Goal: Browse casually: Explore the website without a specific task or goal

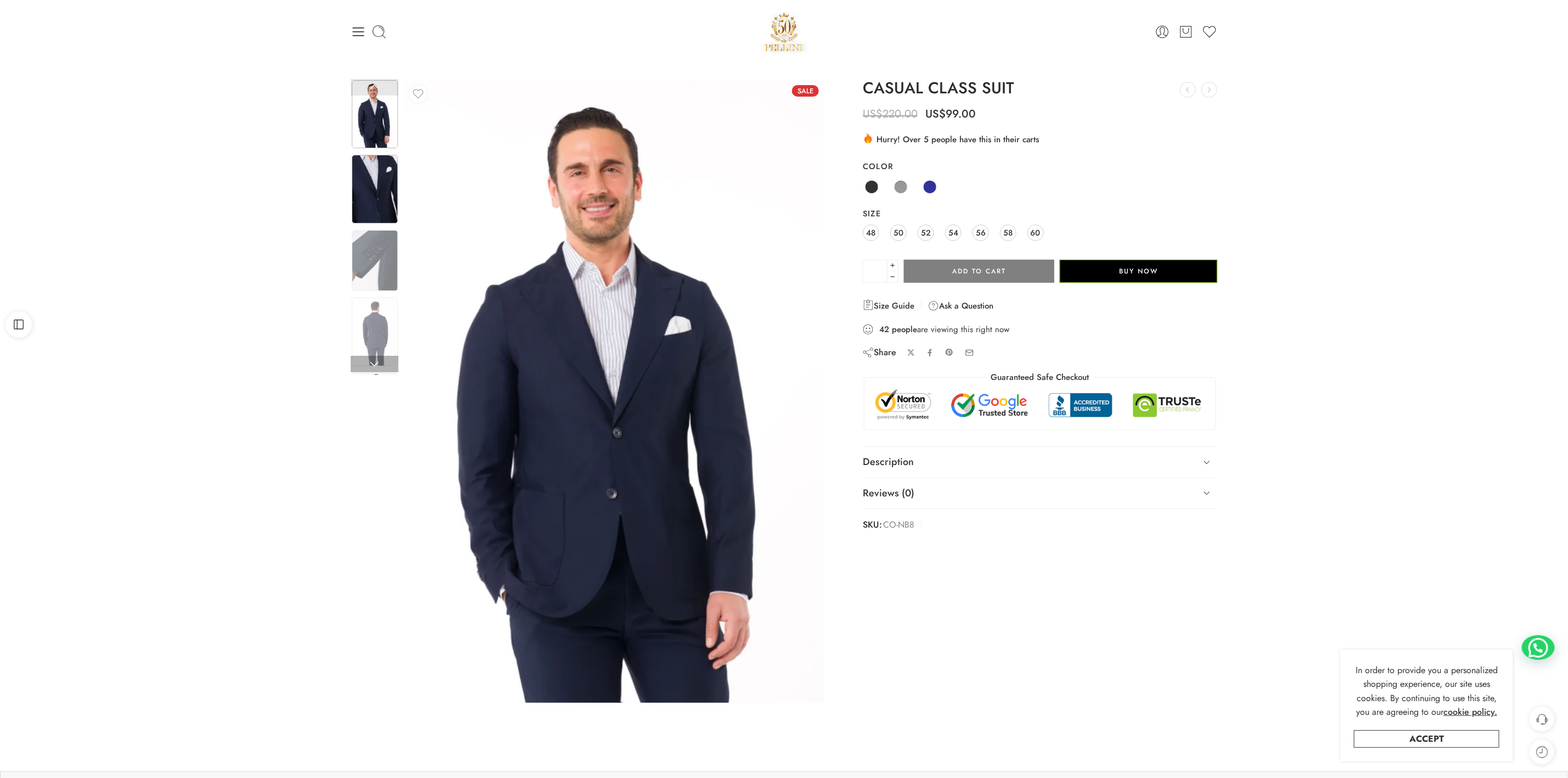
click at [374, 198] on img at bounding box center [375, 189] width 46 height 69
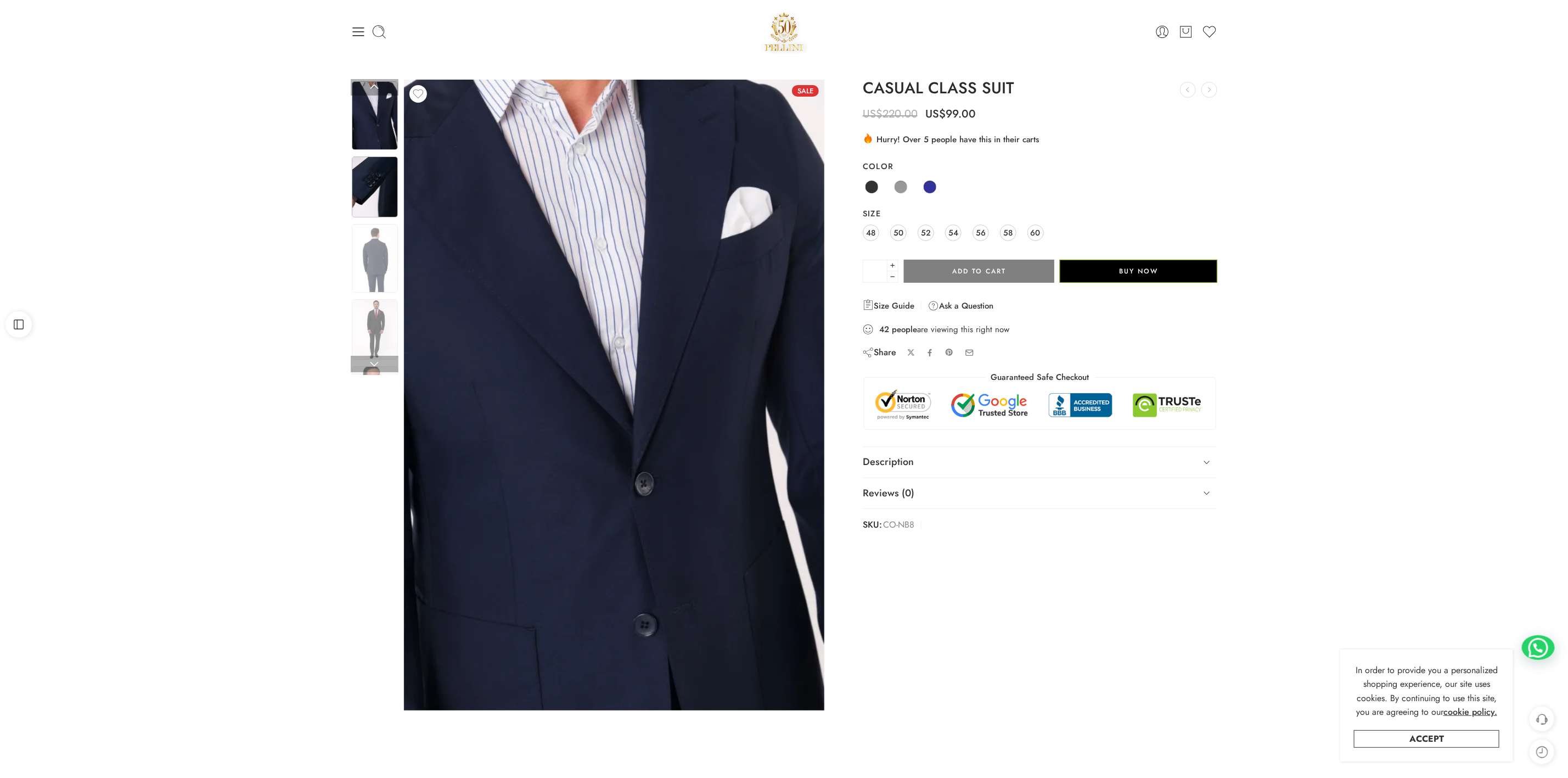
click at [372, 198] on img at bounding box center [375, 187] width 46 height 61
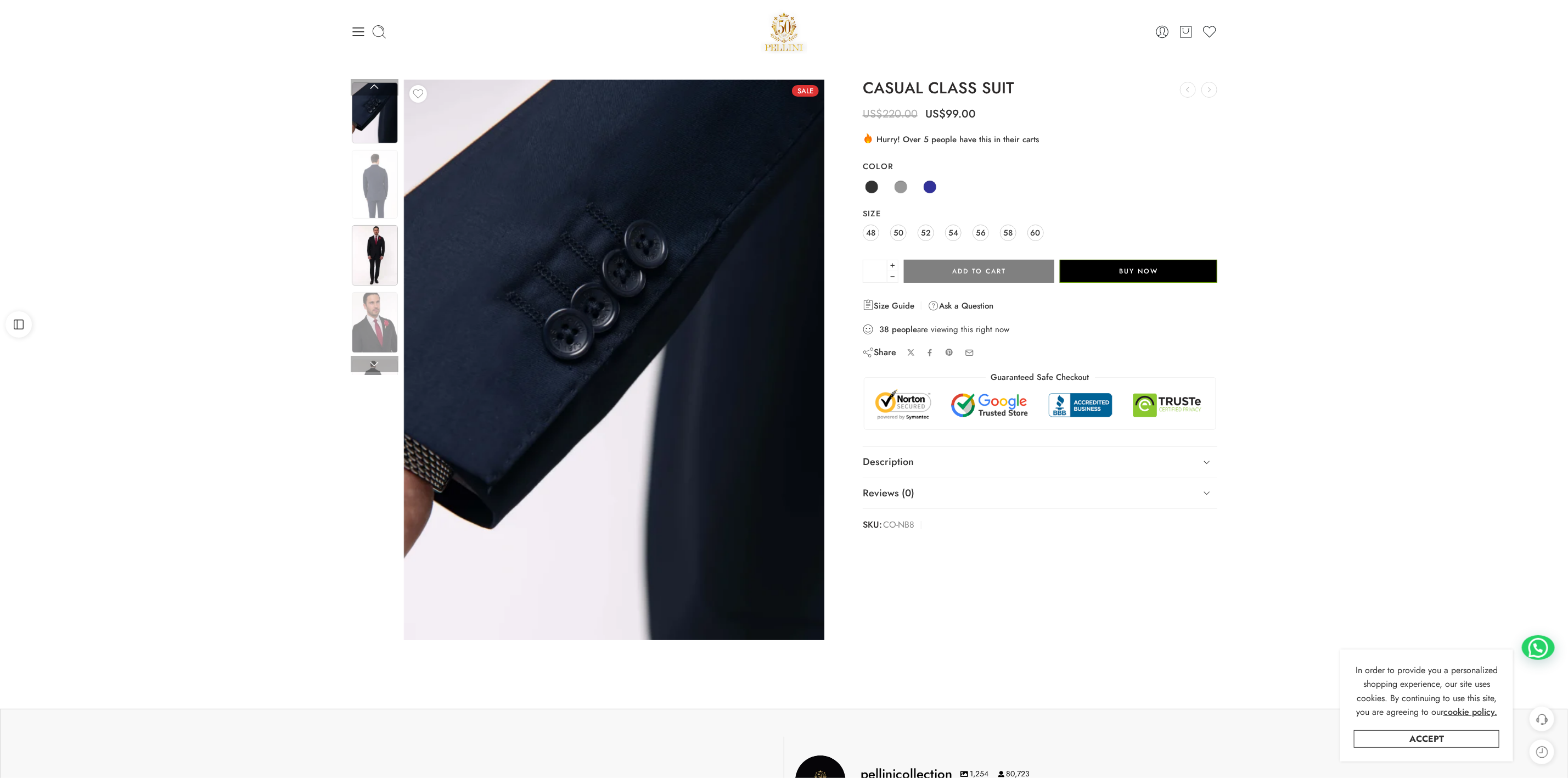
click at [379, 237] on img at bounding box center [375, 256] width 46 height 61
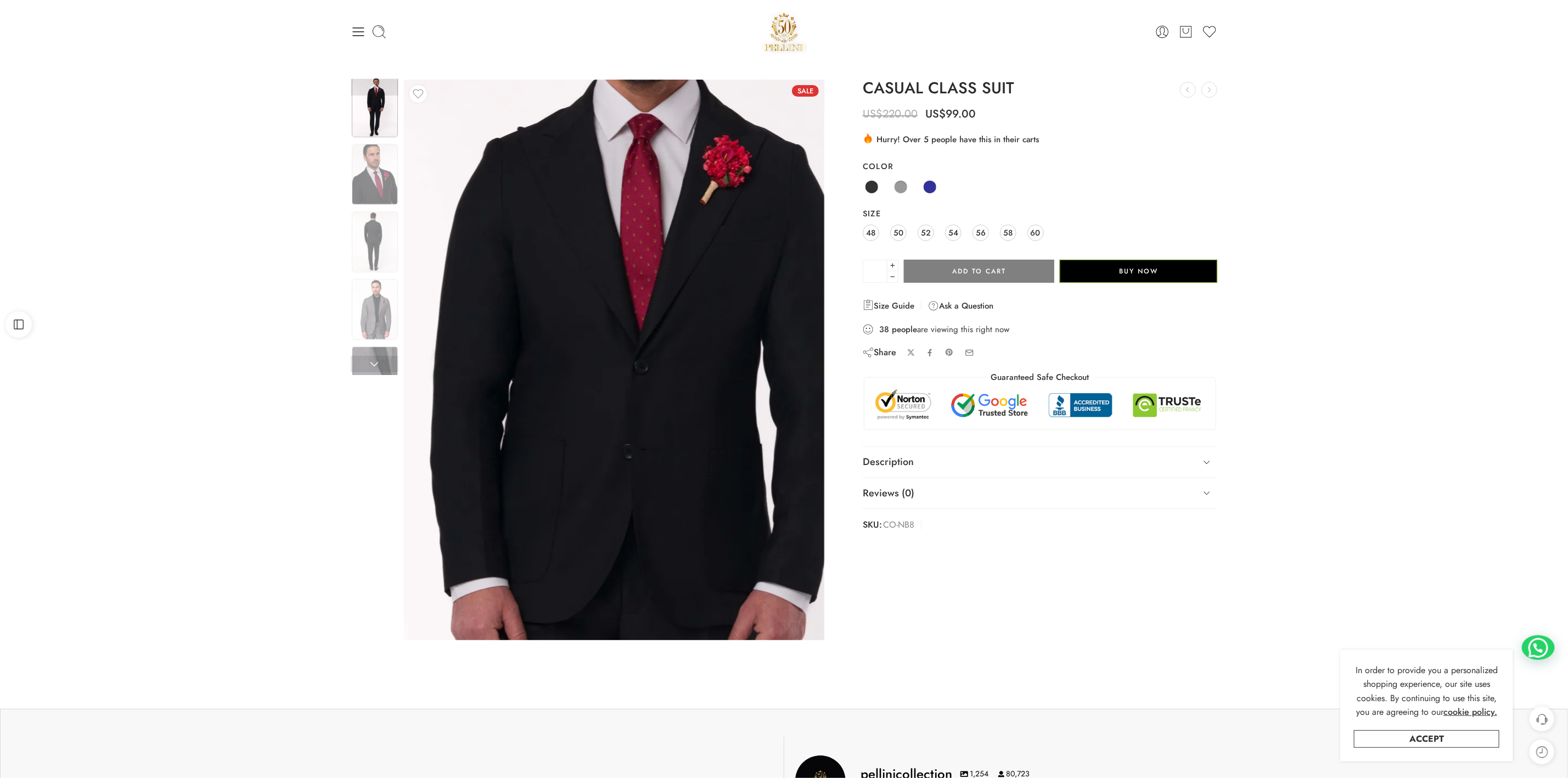
click at [617, 220] on img at bounding box center [611, 569] width 1054 height 1405
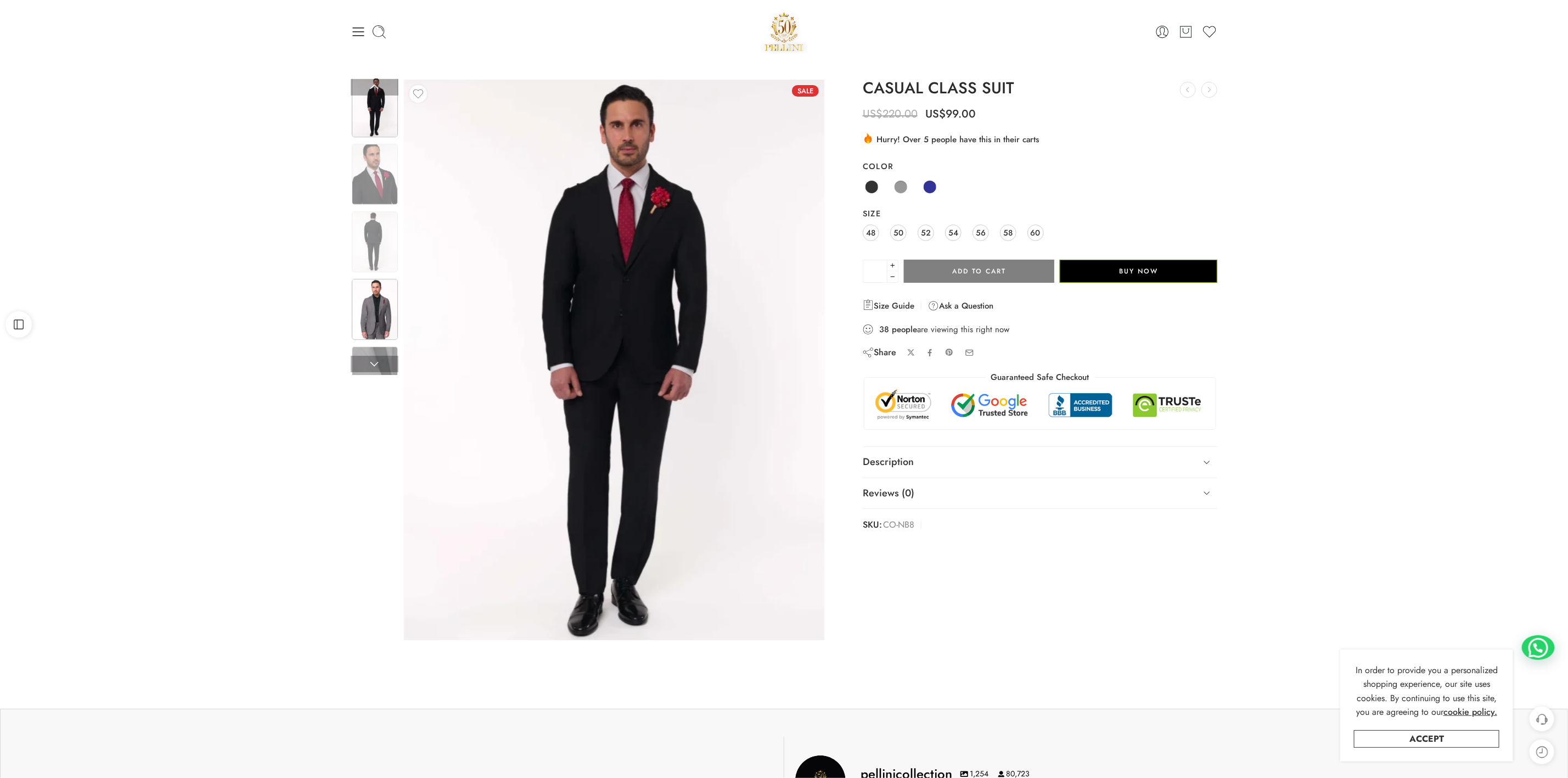
click at [376, 279] on img at bounding box center [375, 309] width 46 height 61
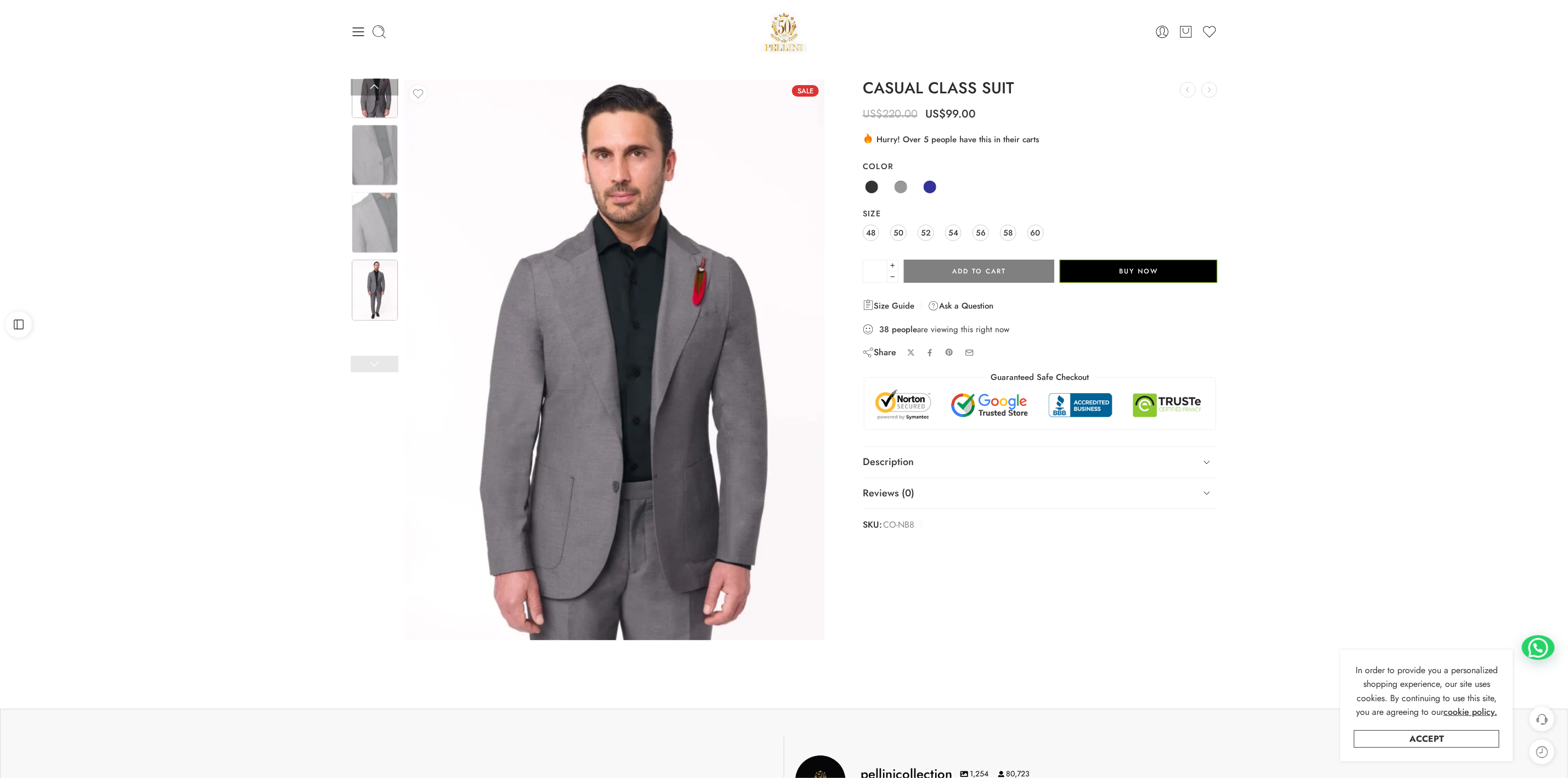
click at [376, 259] on div at bounding box center [374, 290] width 48 height 63
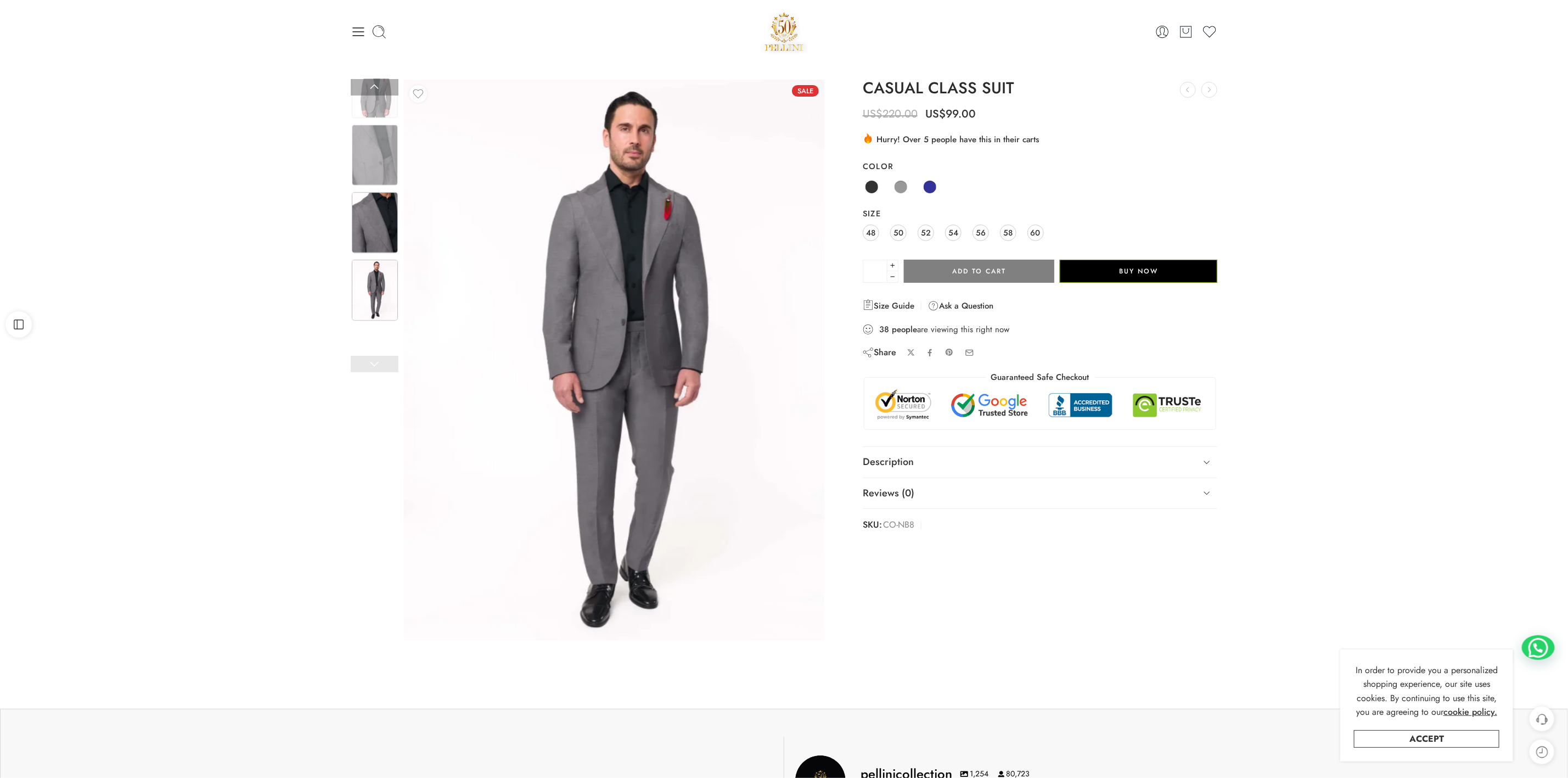
click at [374, 192] on img at bounding box center [375, 223] width 46 height 61
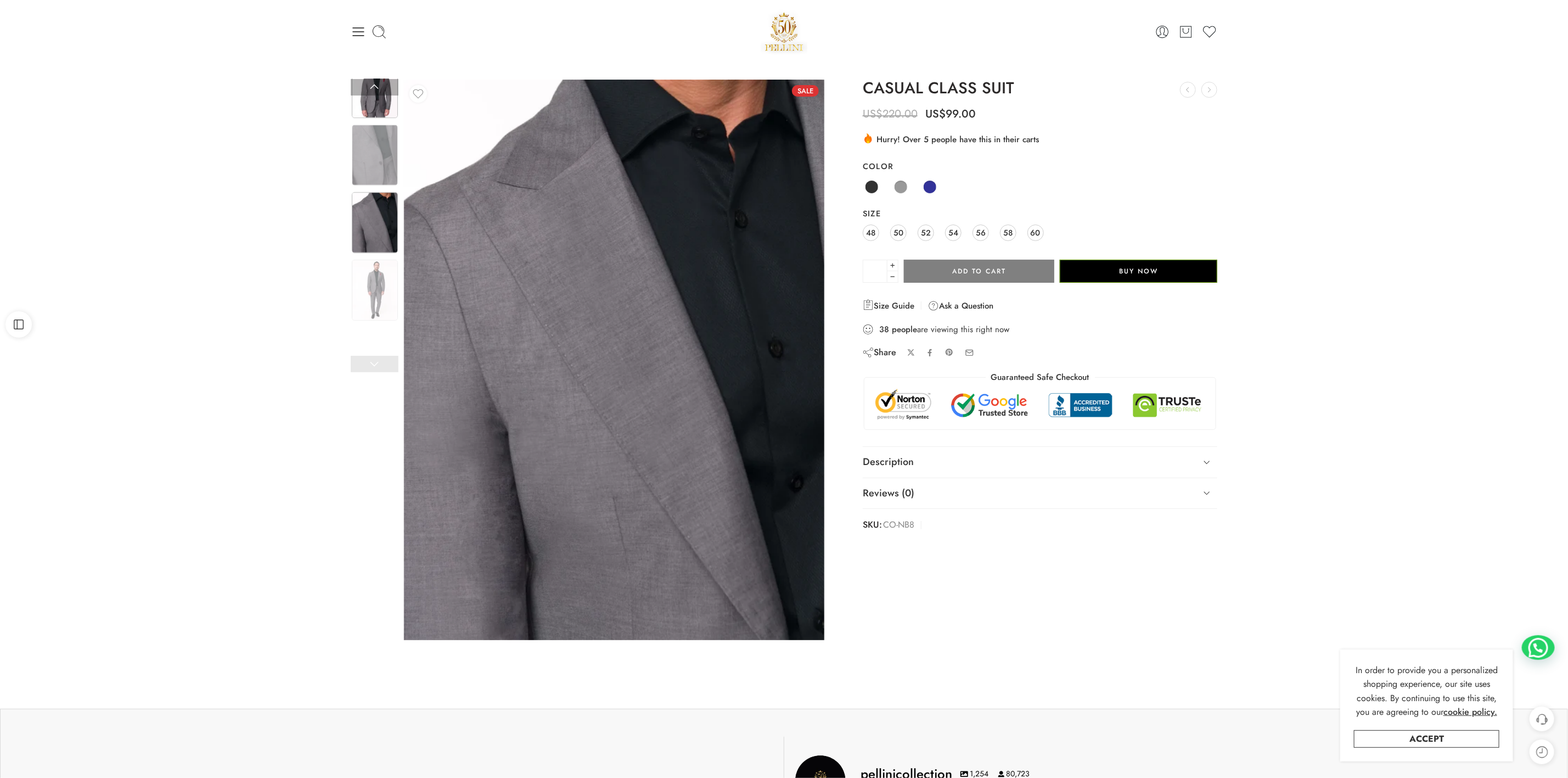
click at [382, 99] on img at bounding box center [375, 88] width 46 height 61
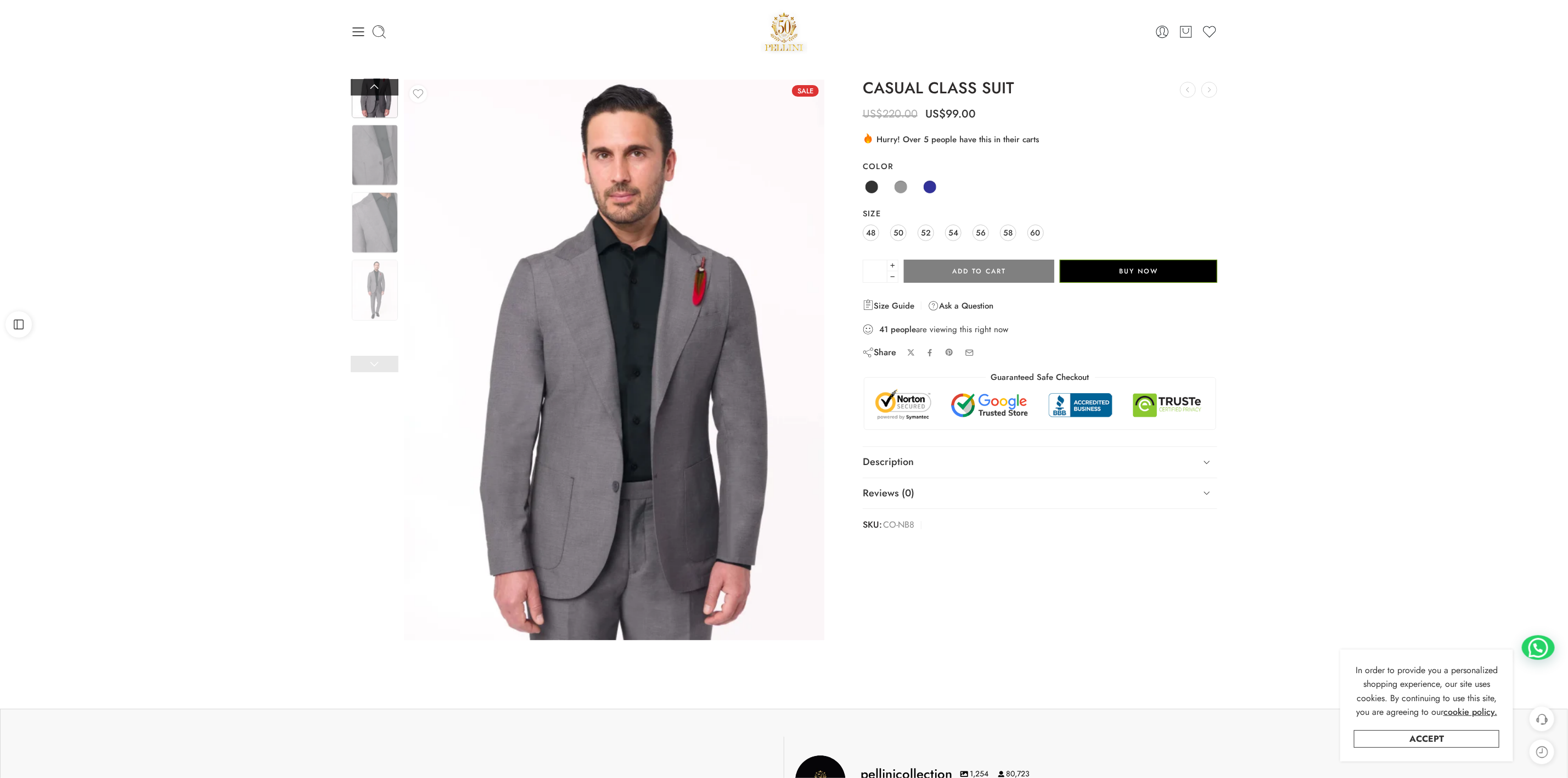
click at [366, 84] on link at bounding box center [374, 87] width 47 height 16
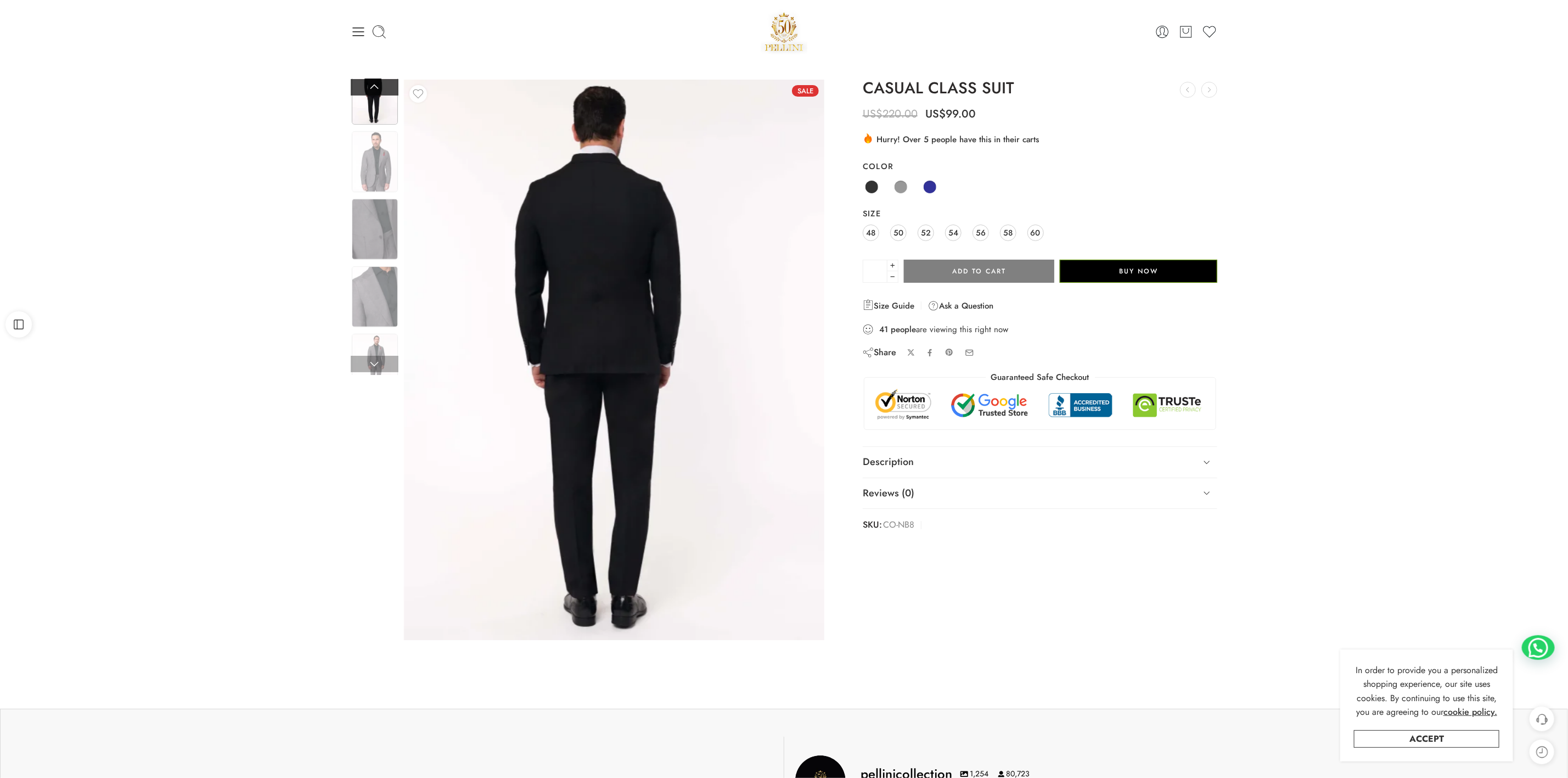
click at [366, 84] on link at bounding box center [374, 87] width 47 height 16
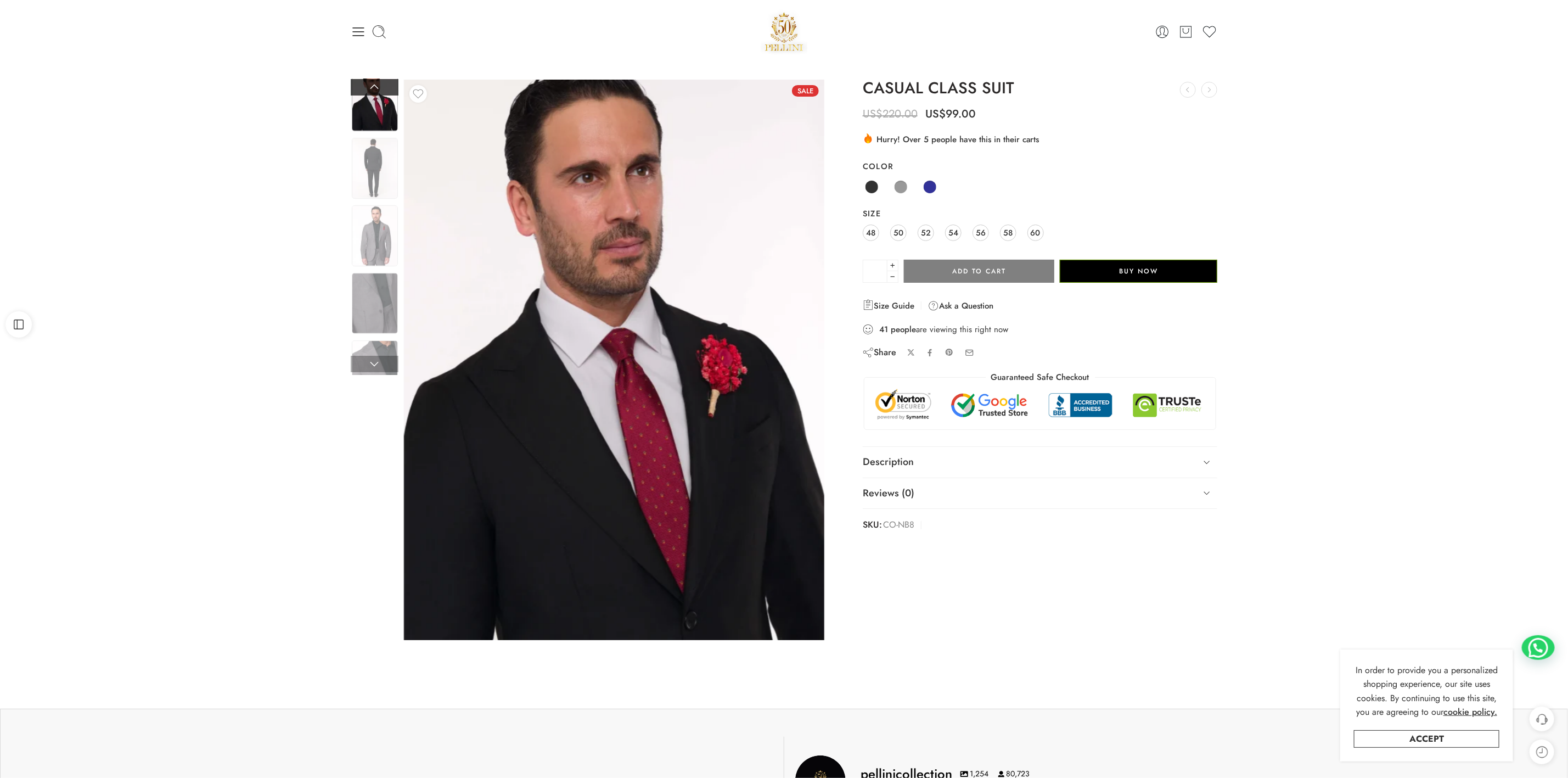
click at [366, 84] on link at bounding box center [374, 87] width 47 height 16
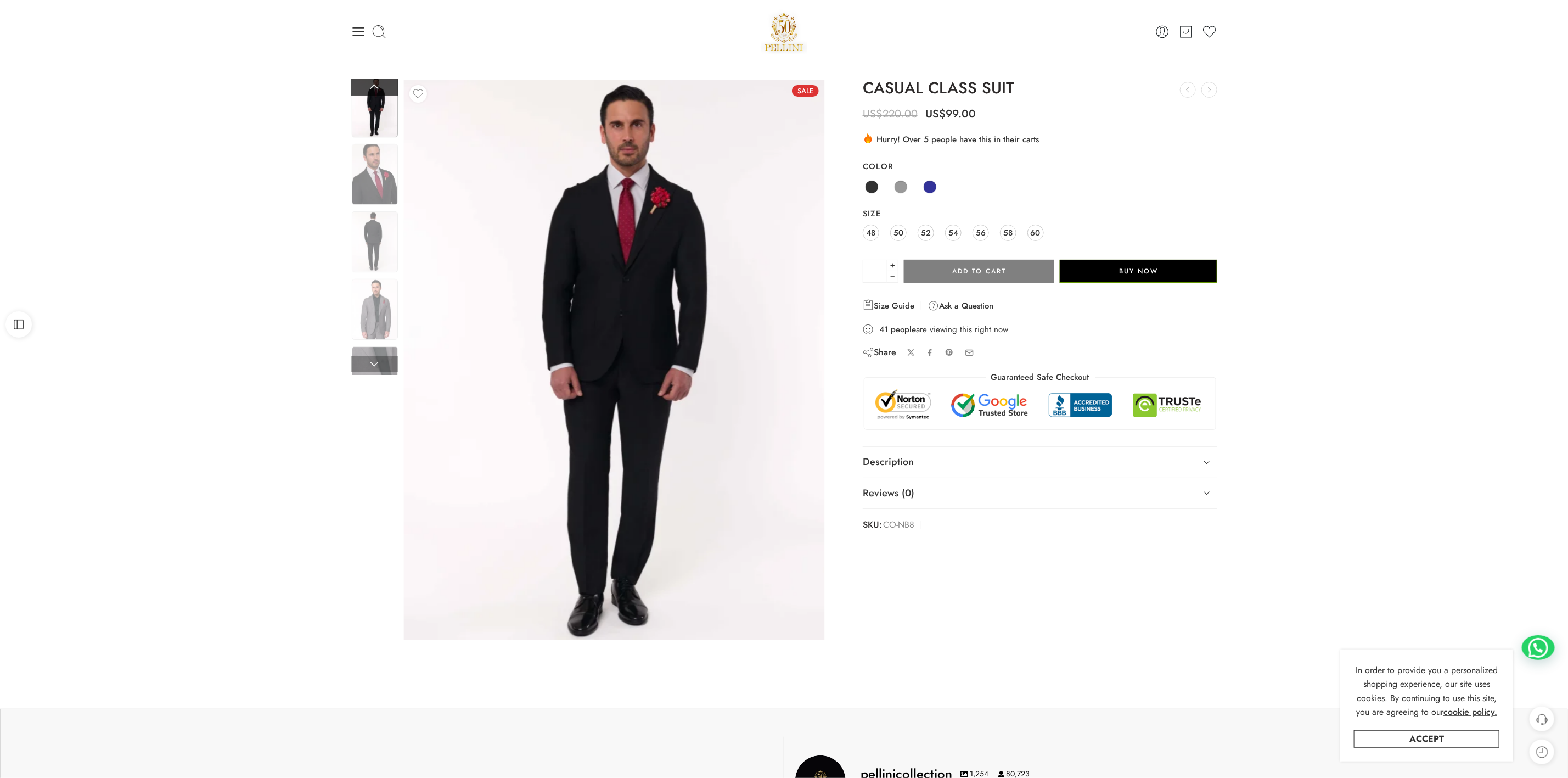
click at [366, 84] on link at bounding box center [374, 87] width 47 height 16
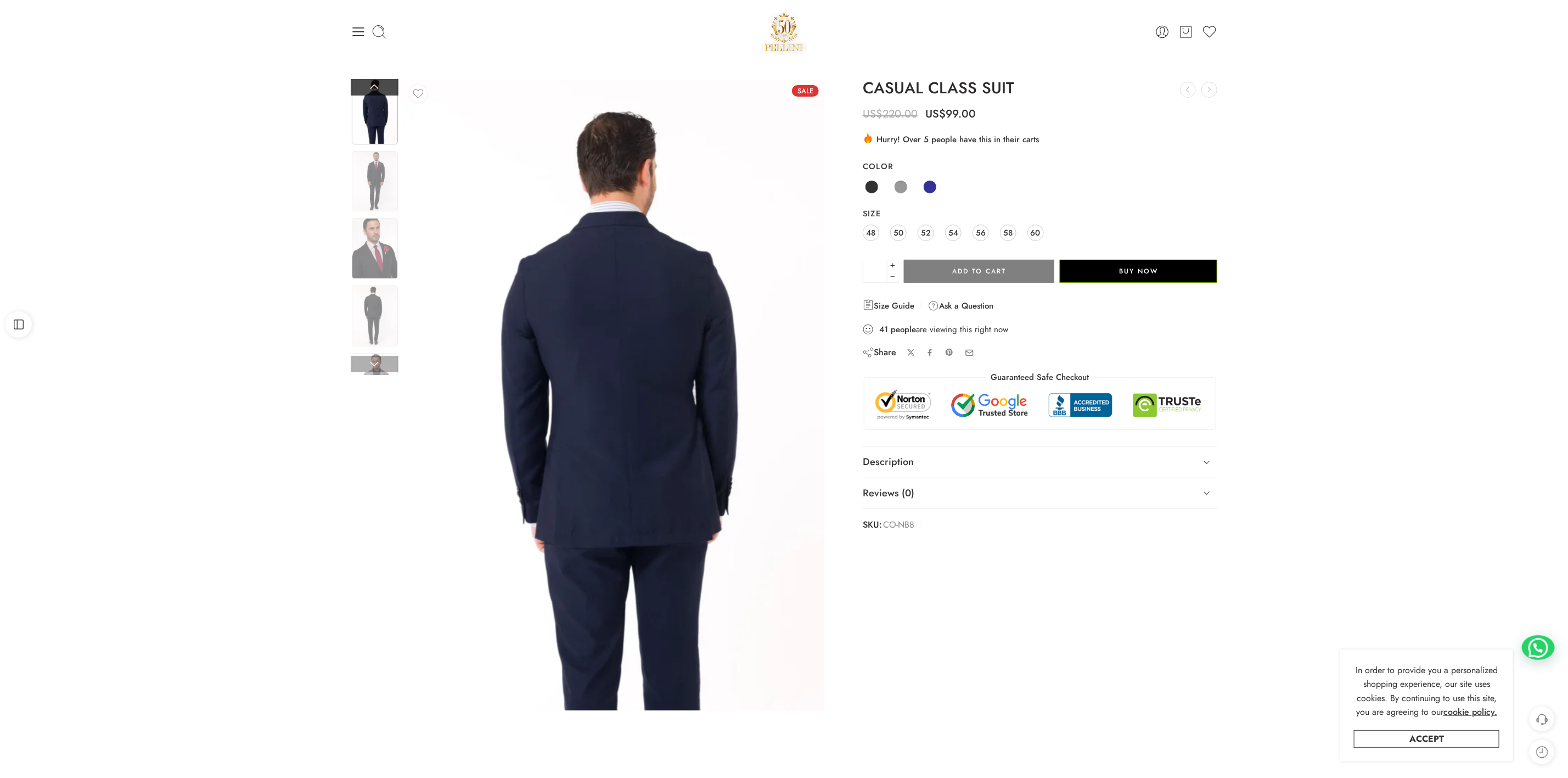
click at [366, 84] on link at bounding box center [374, 87] width 47 height 16
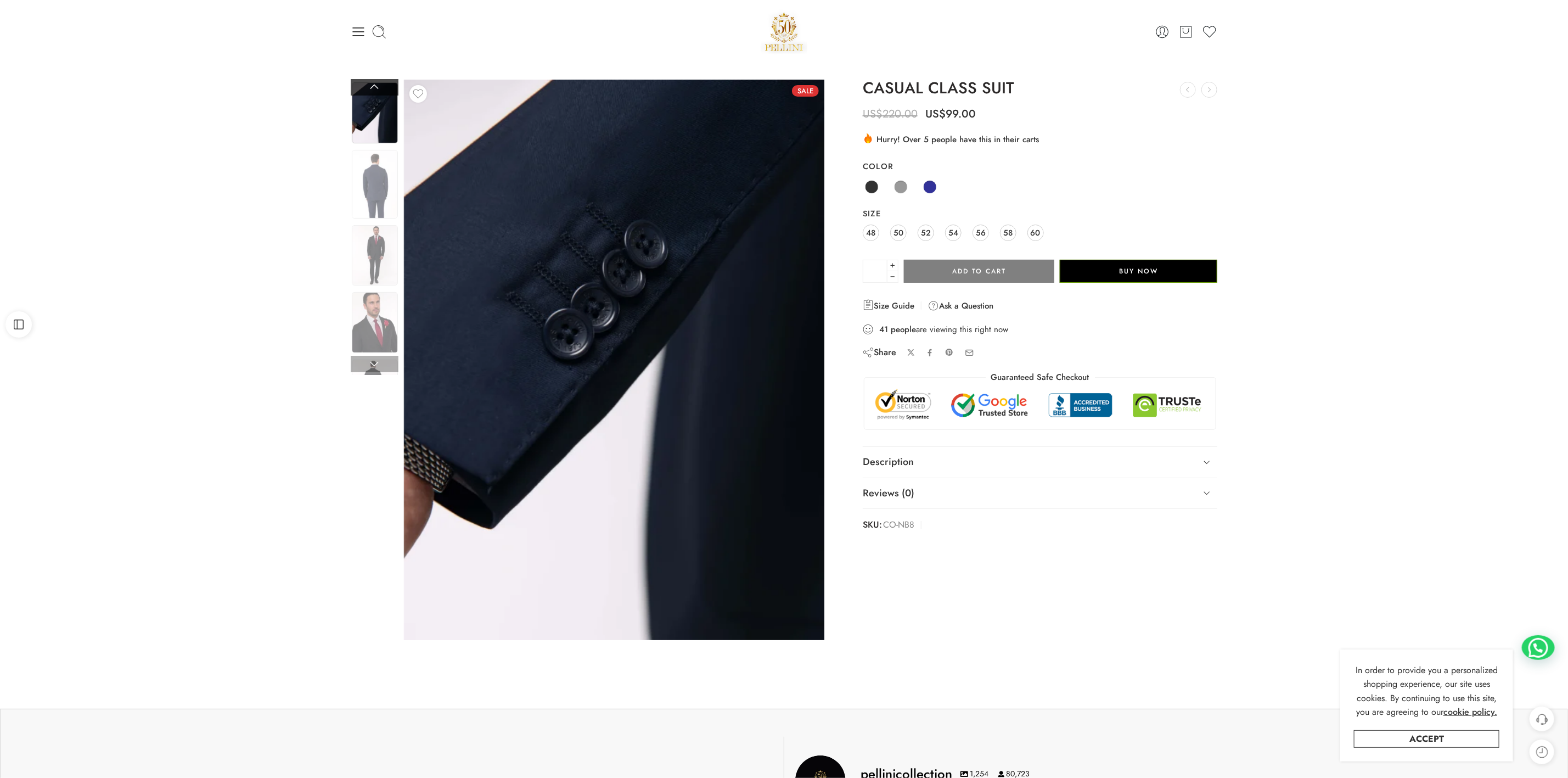
click at [366, 84] on link at bounding box center [374, 87] width 47 height 16
click at [366, 85] on link at bounding box center [374, 87] width 47 height 16
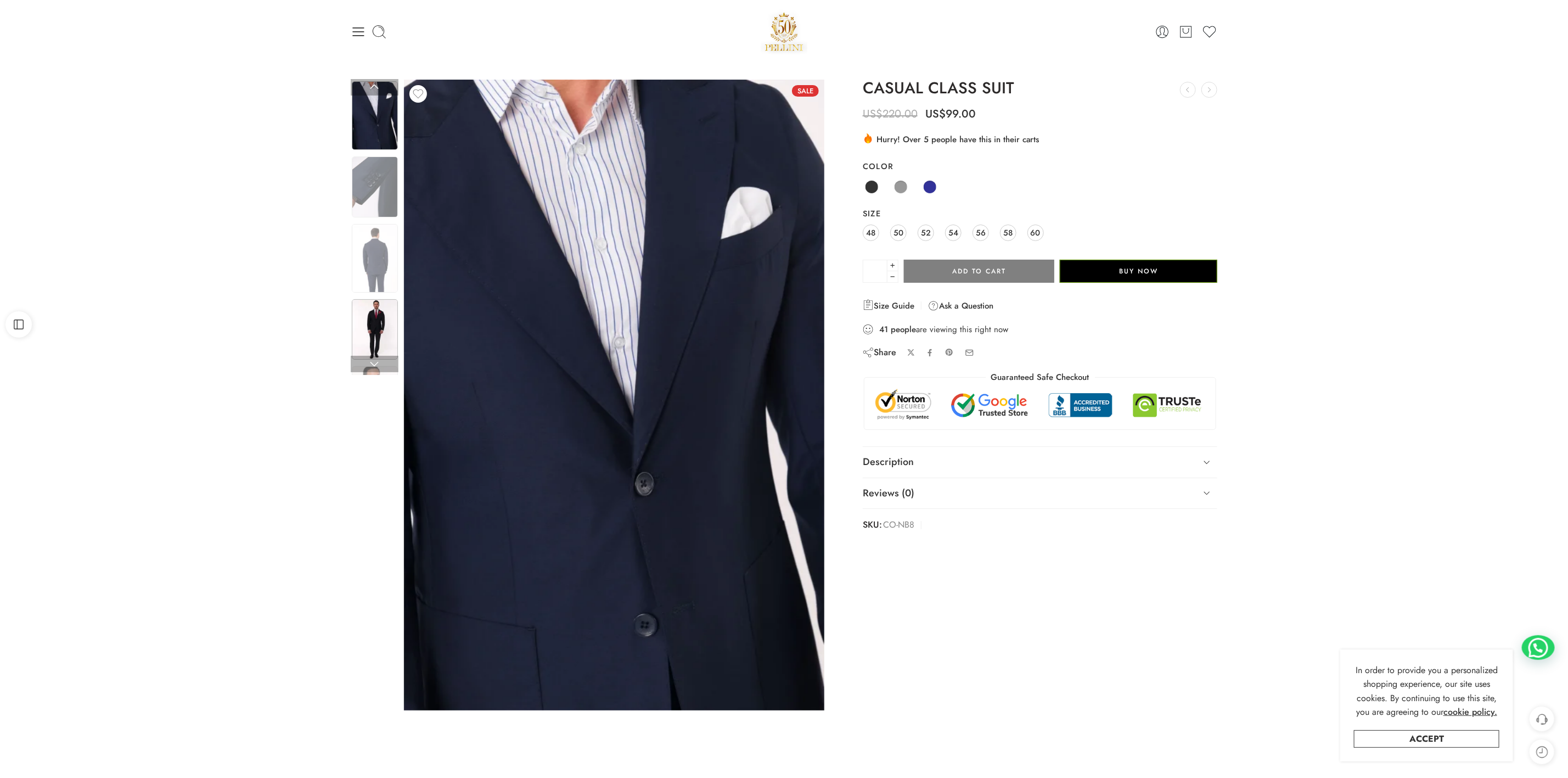
click at [379, 315] on img at bounding box center [375, 329] width 46 height 61
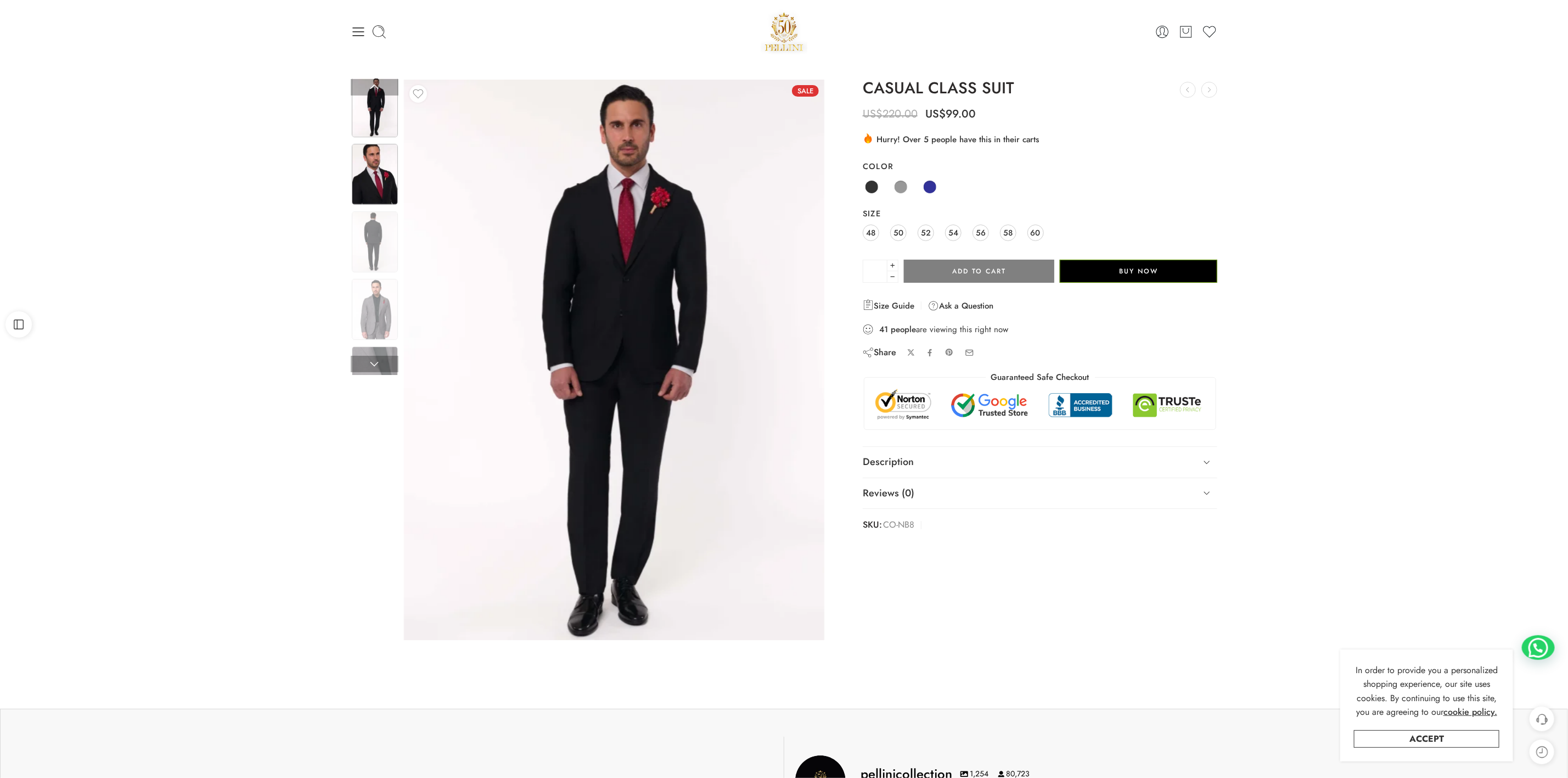
click at [390, 175] on img at bounding box center [375, 174] width 46 height 61
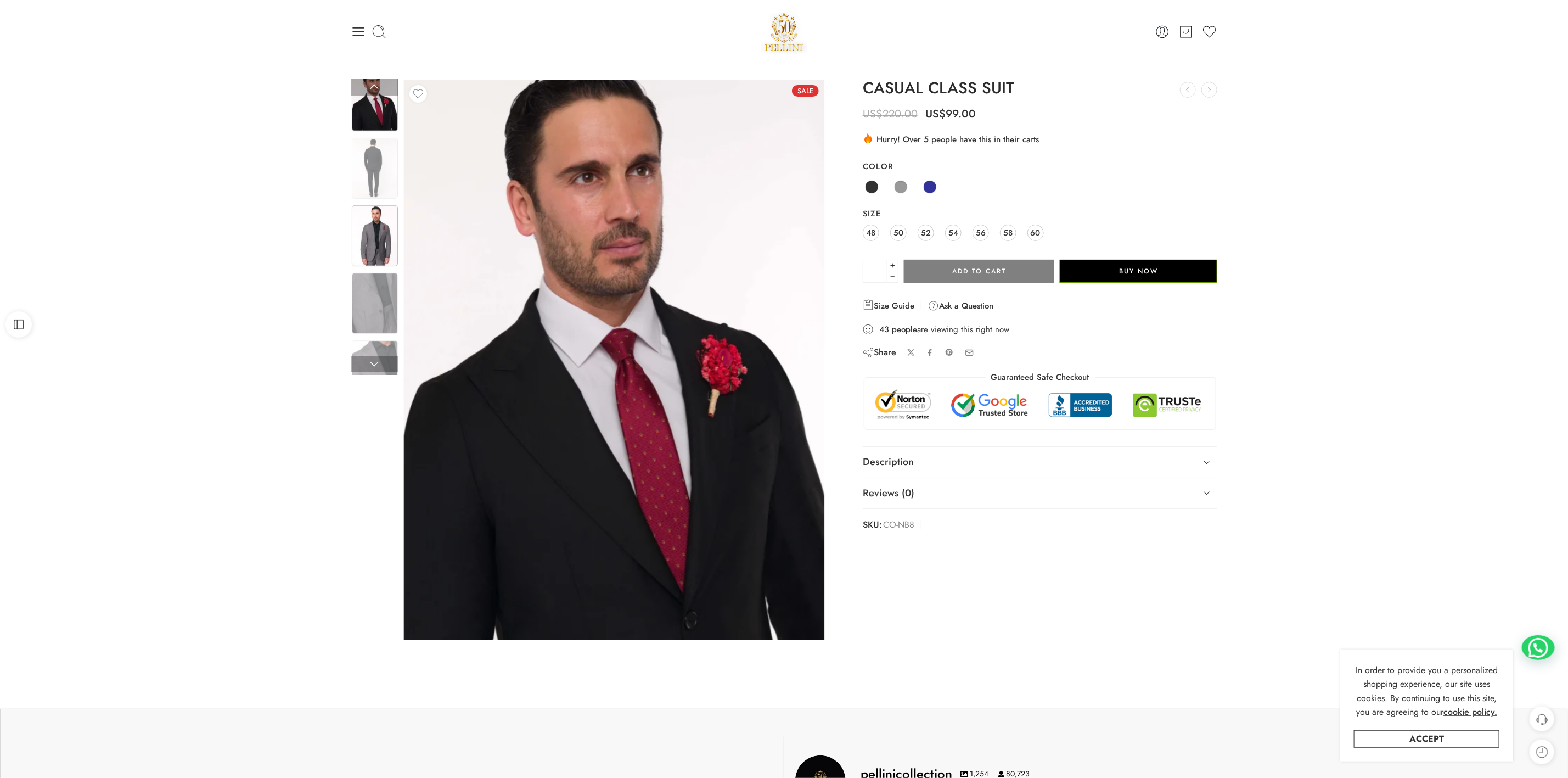
click at [385, 219] on img at bounding box center [375, 236] width 46 height 61
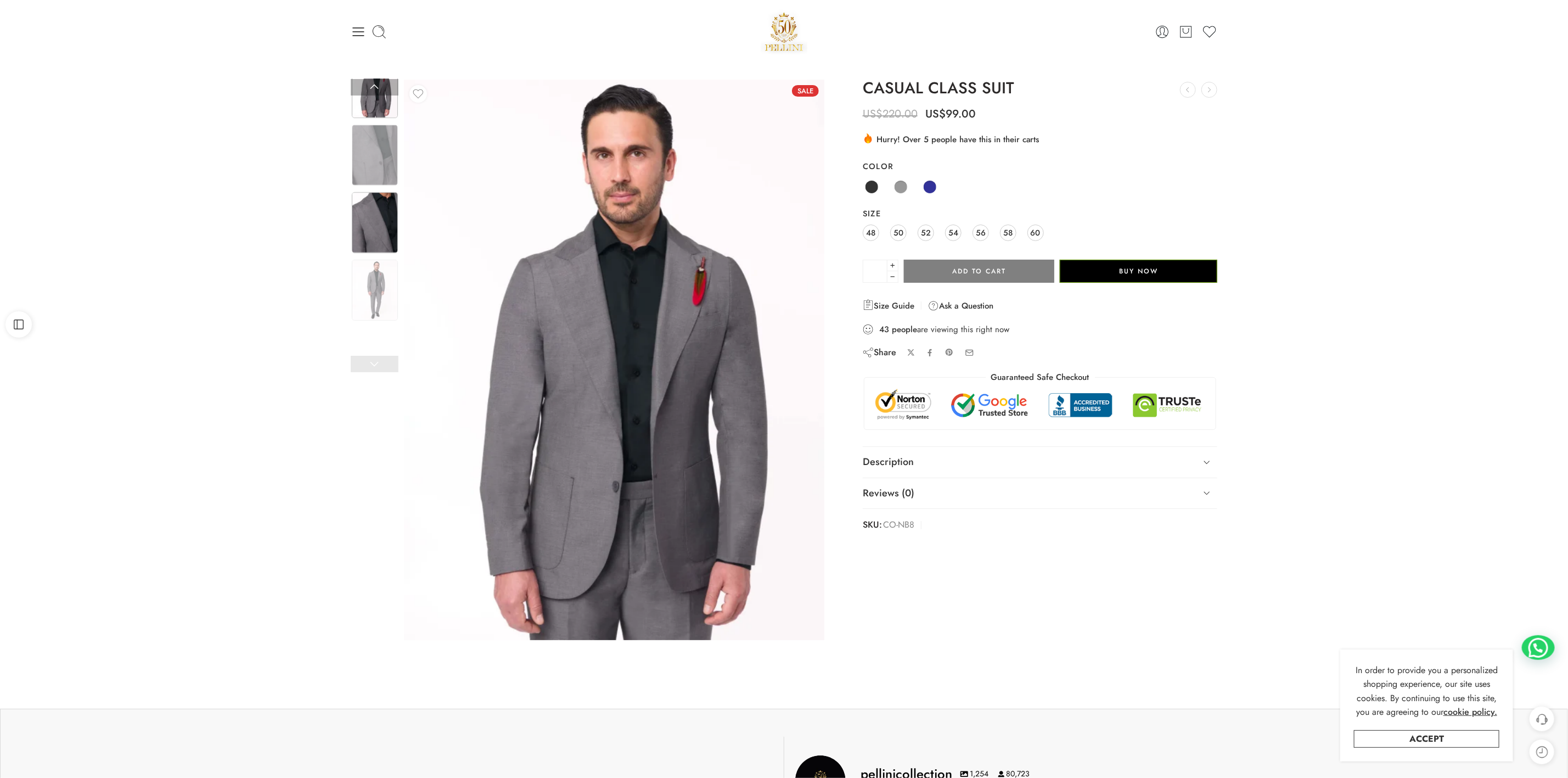
click at [376, 220] on img at bounding box center [375, 223] width 46 height 61
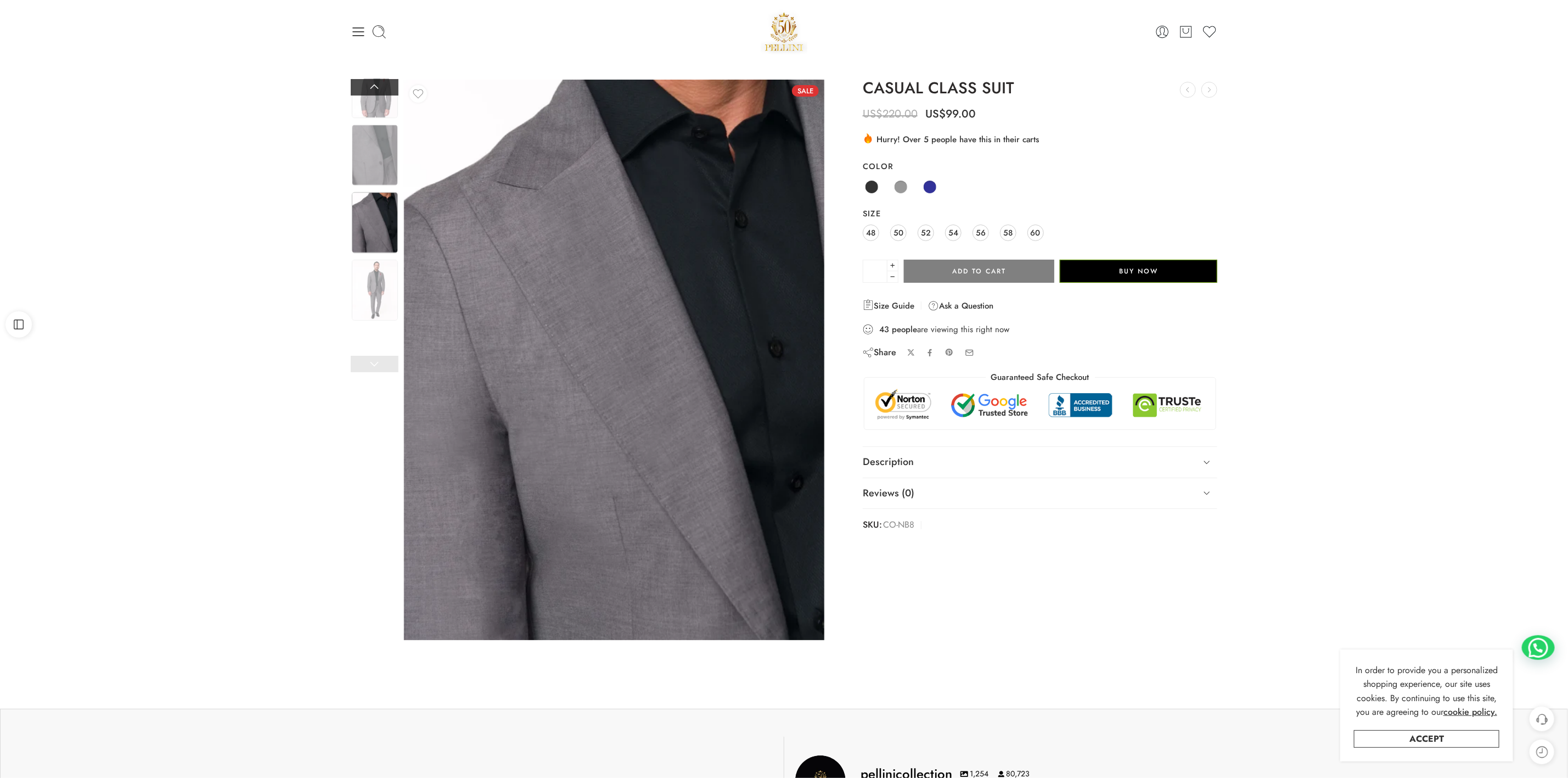
click at [371, 87] on link at bounding box center [374, 87] width 47 height 16
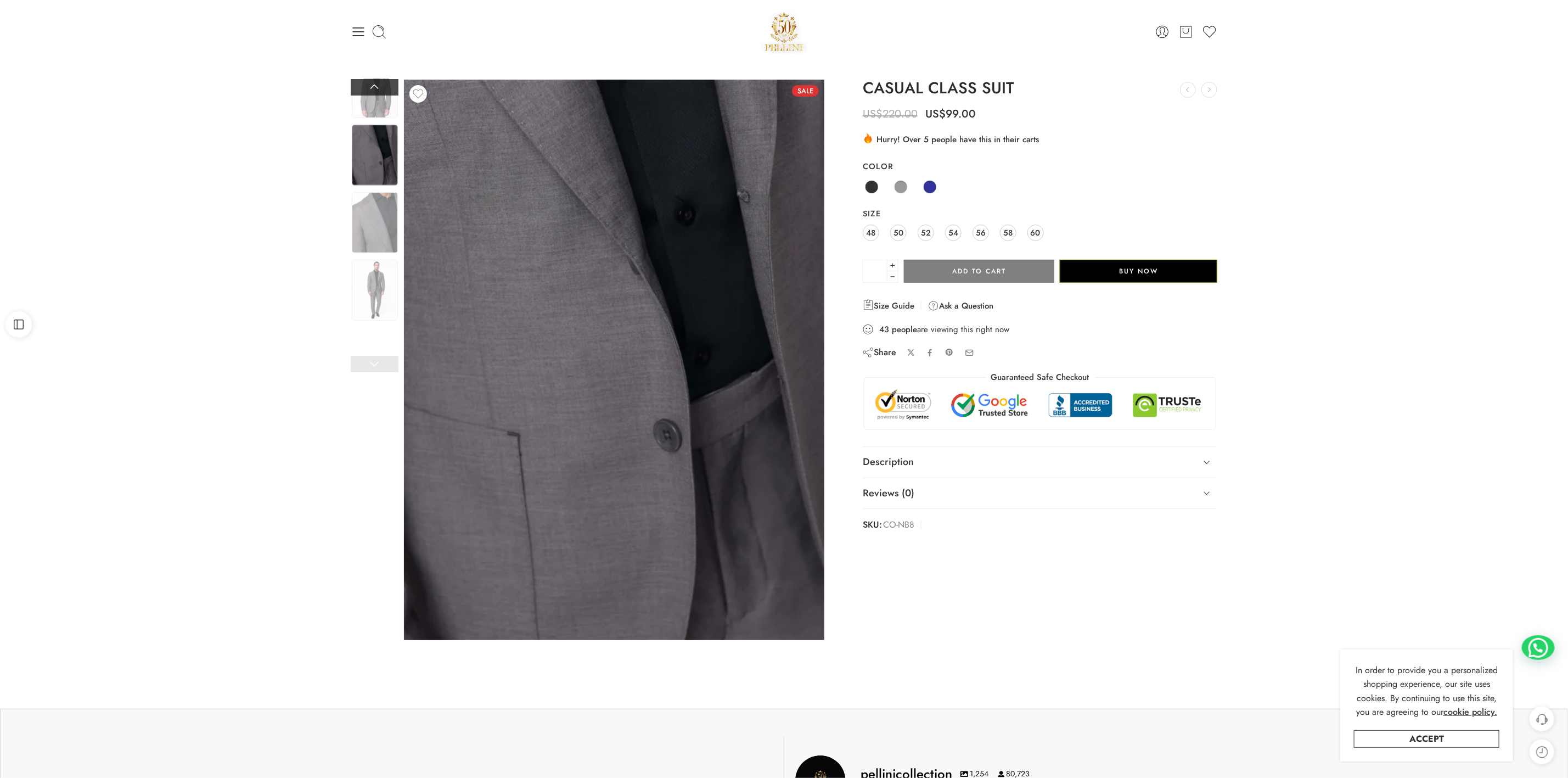
click at [371, 87] on link at bounding box center [374, 87] width 47 height 16
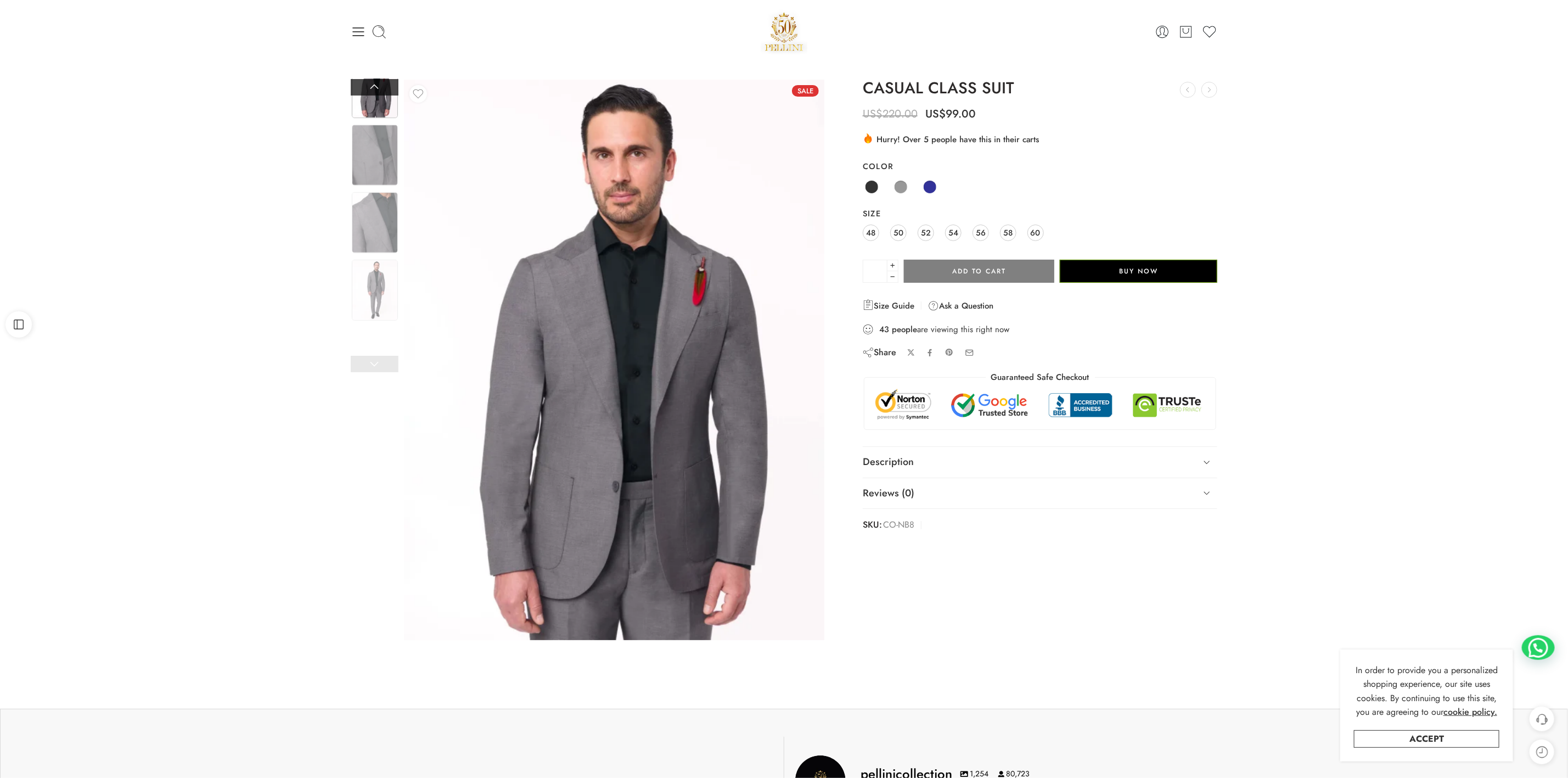
click at [384, 82] on link at bounding box center [374, 87] width 47 height 16
click at [371, 86] on link at bounding box center [374, 87] width 47 height 16
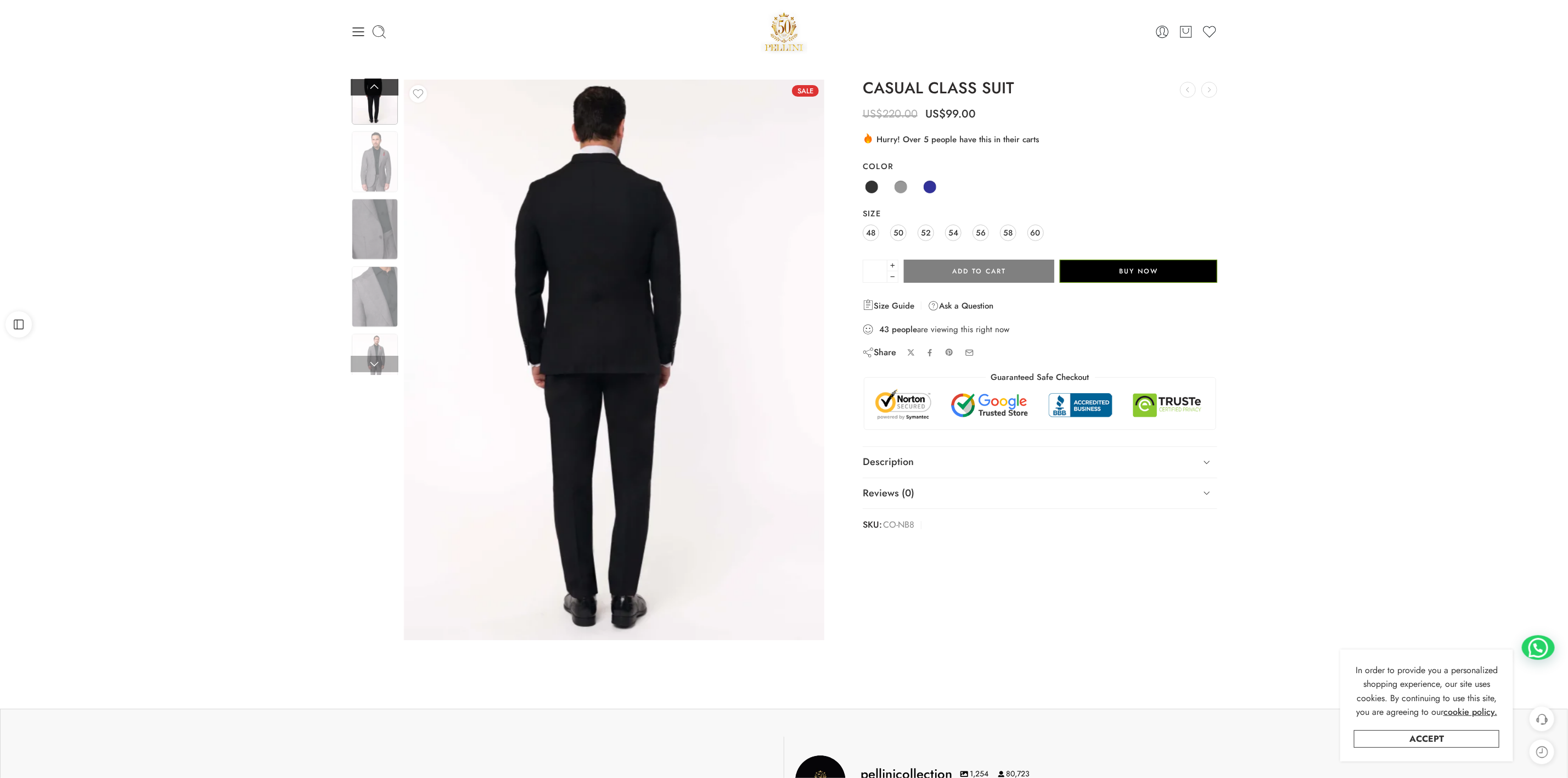
click at [371, 86] on link at bounding box center [374, 87] width 47 height 16
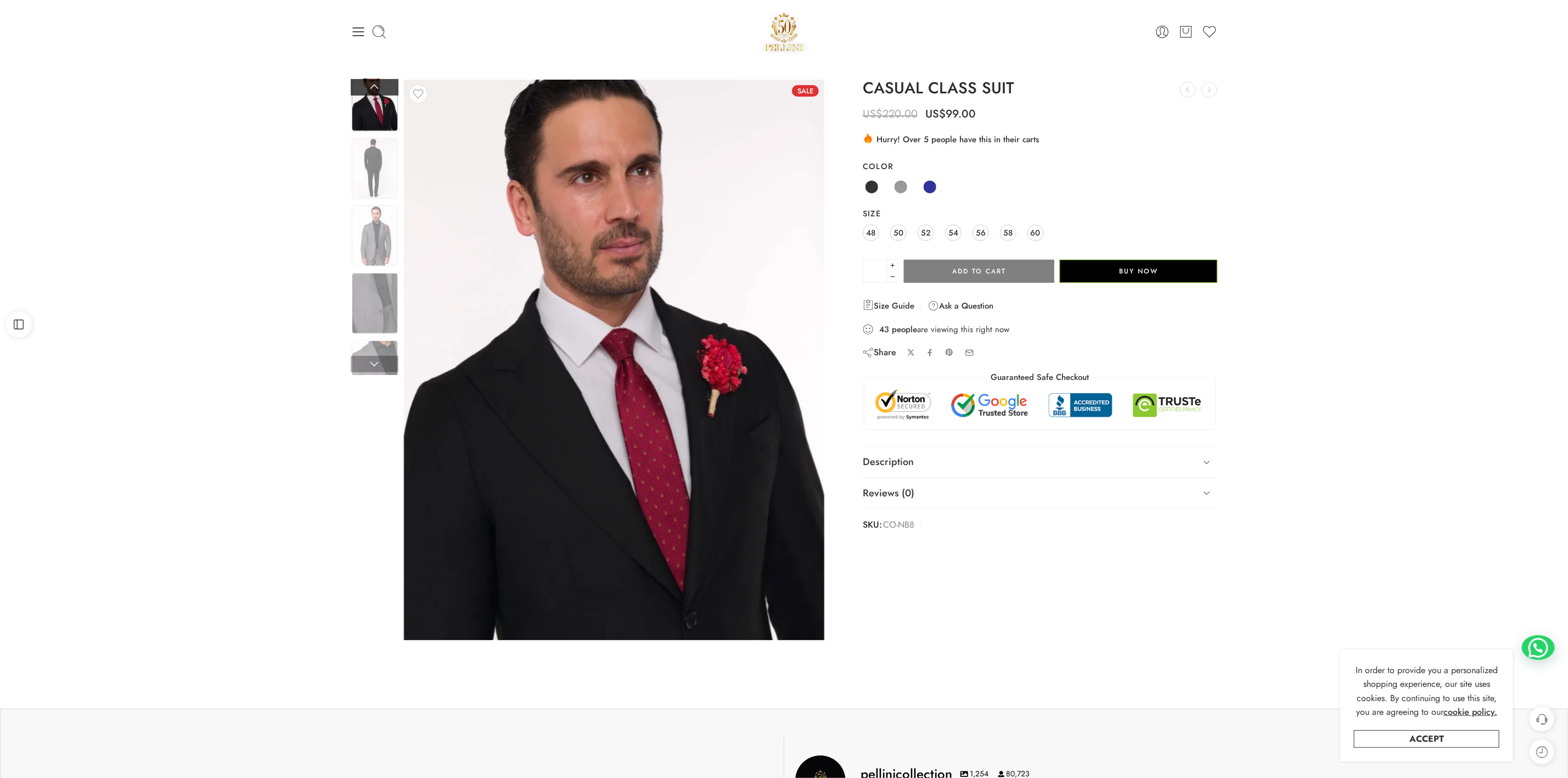
click at [373, 85] on link at bounding box center [374, 87] width 47 height 16
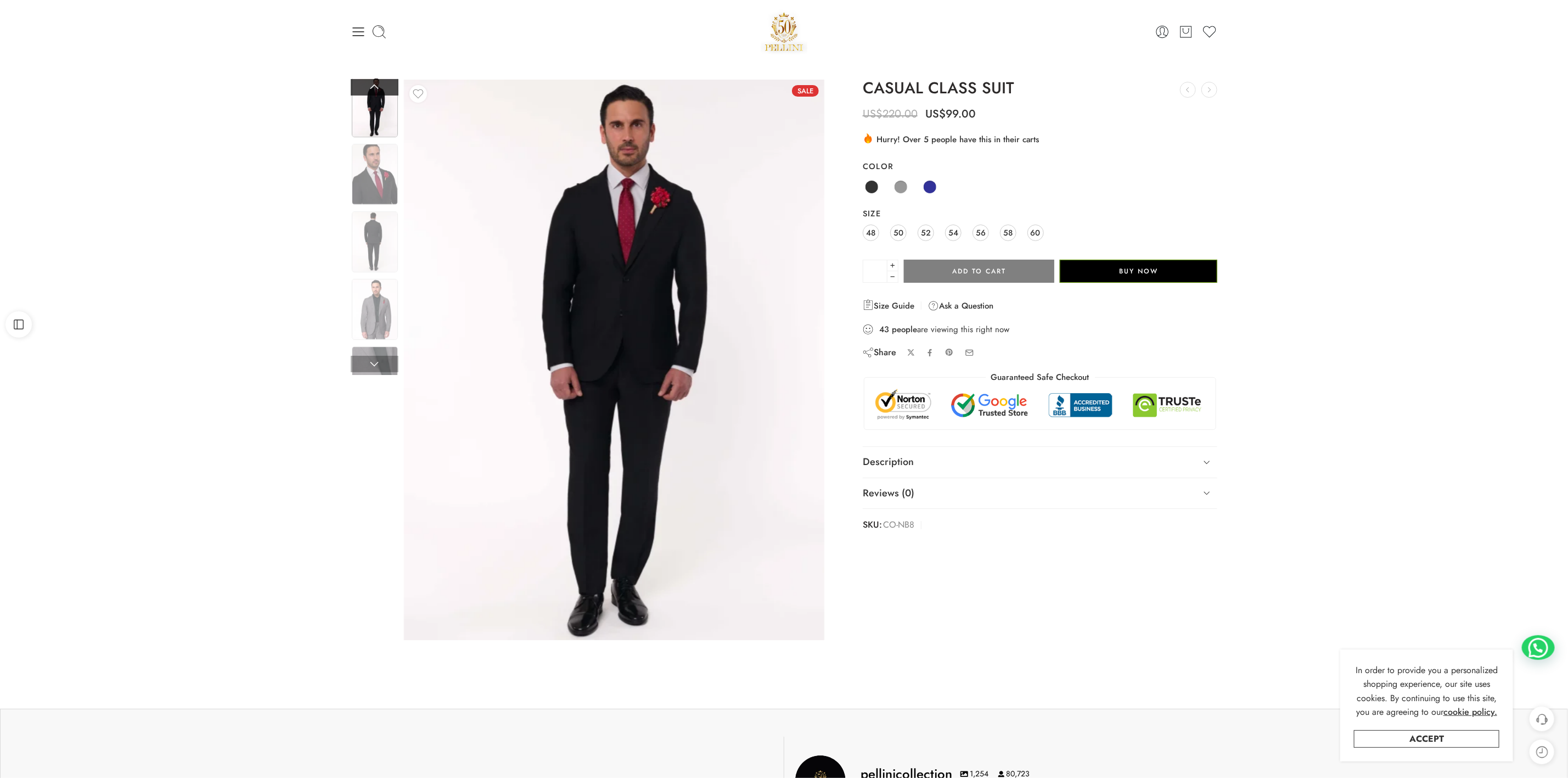
click at [373, 85] on link at bounding box center [374, 87] width 47 height 16
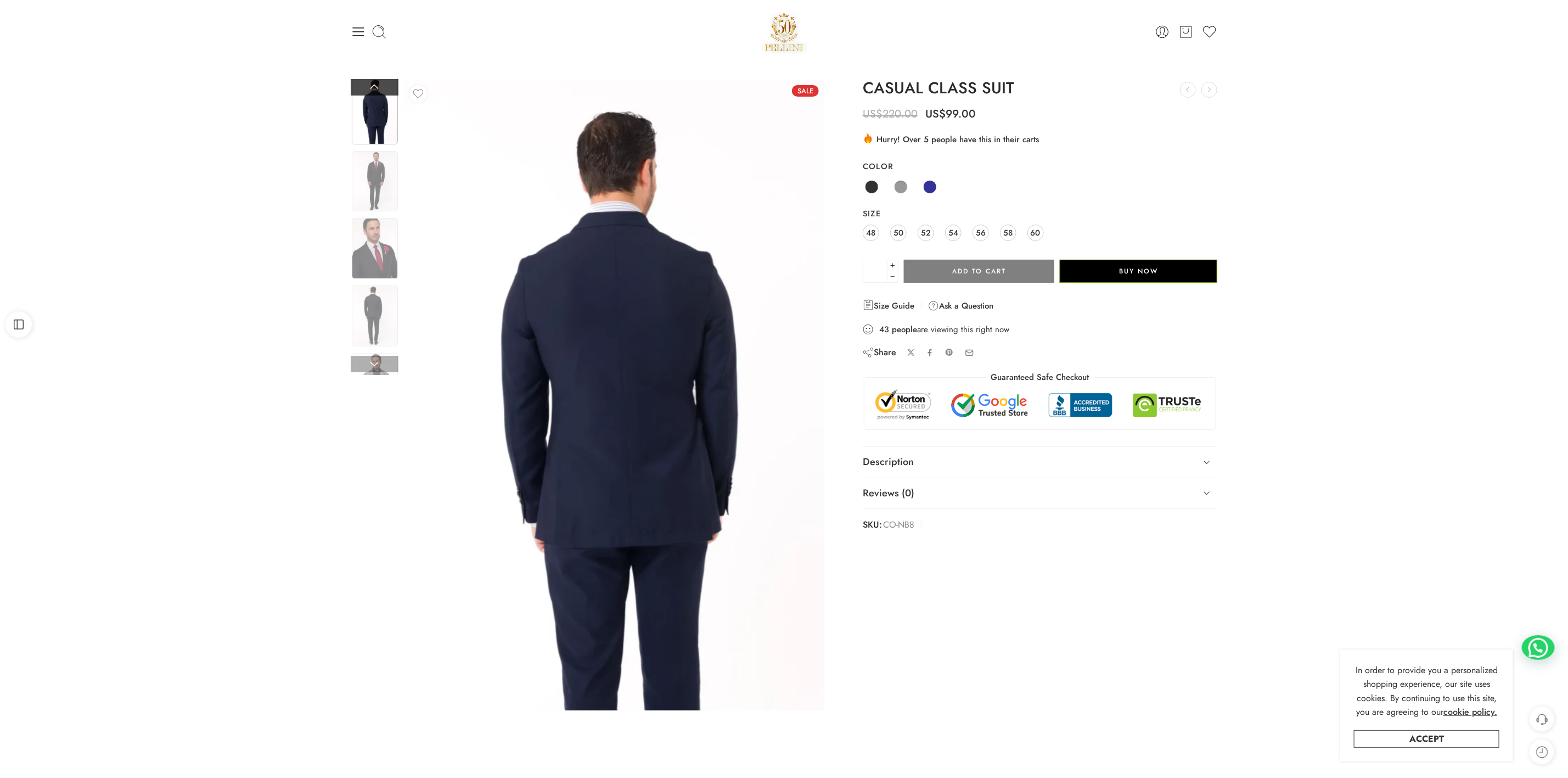
click at [373, 85] on link at bounding box center [374, 87] width 47 height 16
click at [386, 175] on img at bounding box center [375, 181] width 46 height 61
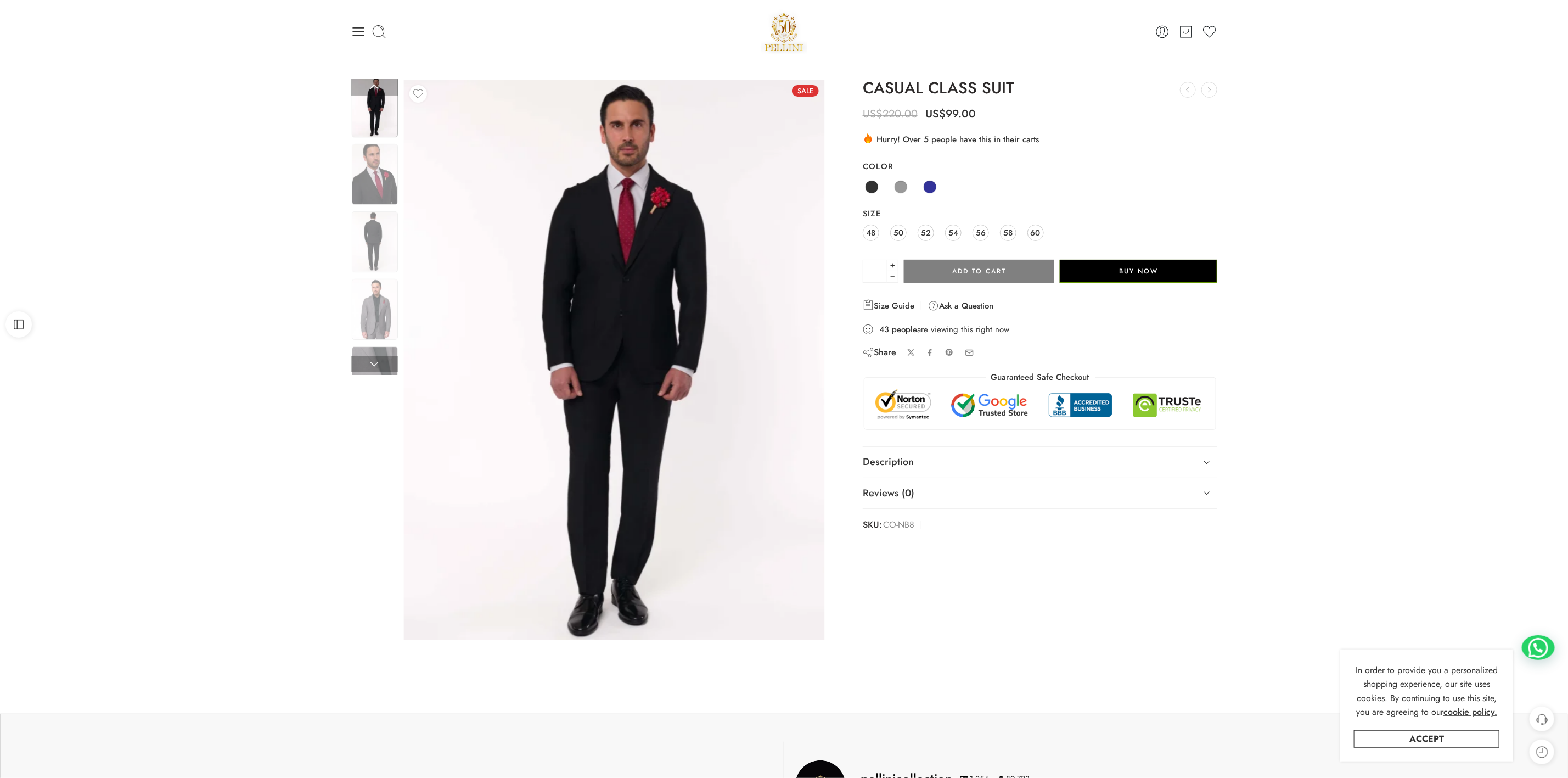
click at [376, 217] on div at bounding box center [374, 242] width 48 height 63
click at [376, 185] on img at bounding box center [375, 174] width 46 height 61
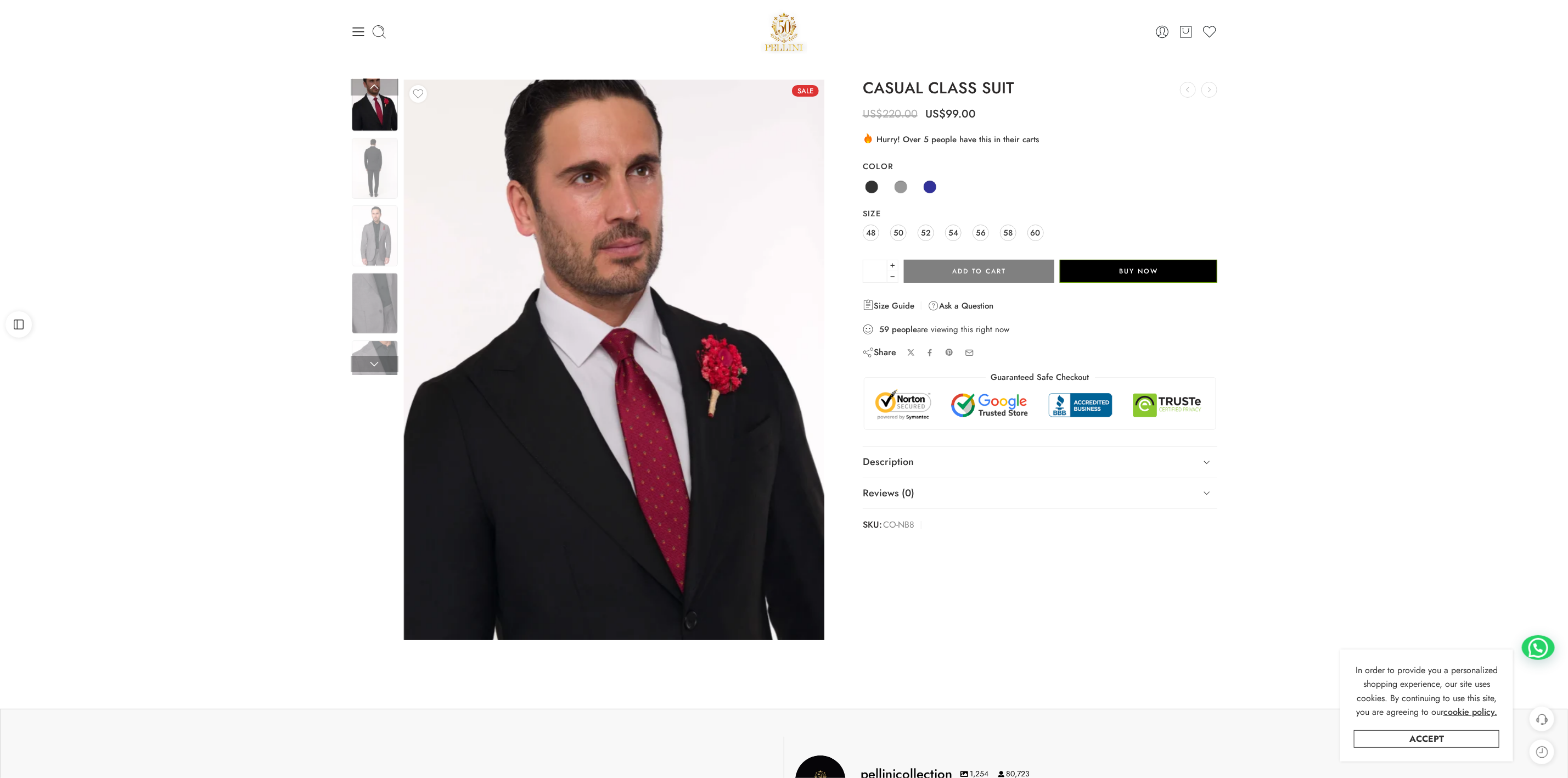
click at [390, 332] on div at bounding box center [374, 116] width 47 height 814
click at [376, 290] on img at bounding box center [375, 303] width 46 height 61
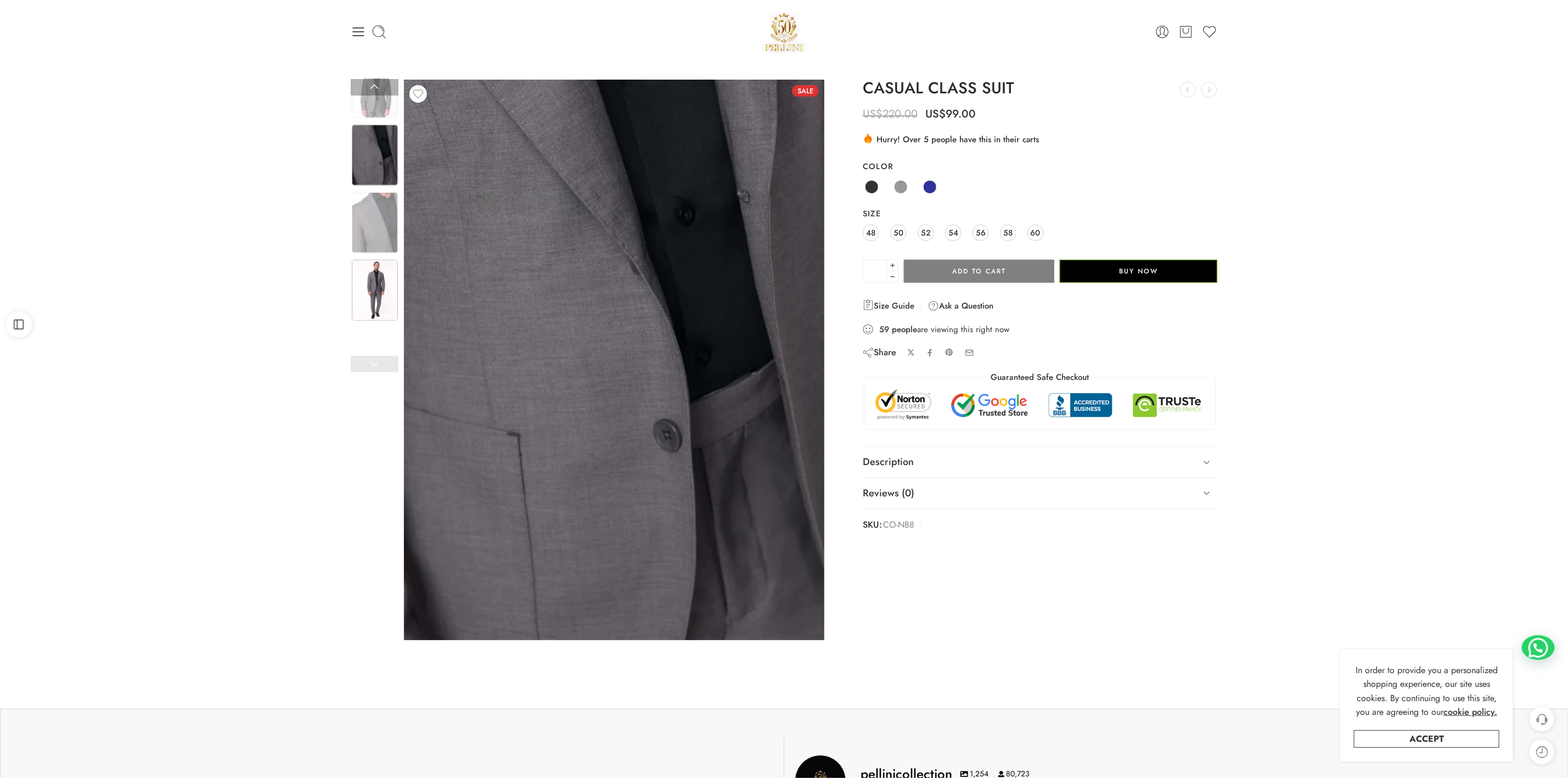
click at [381, 288] on img at bounding box center [375, 290] width 46 height 61
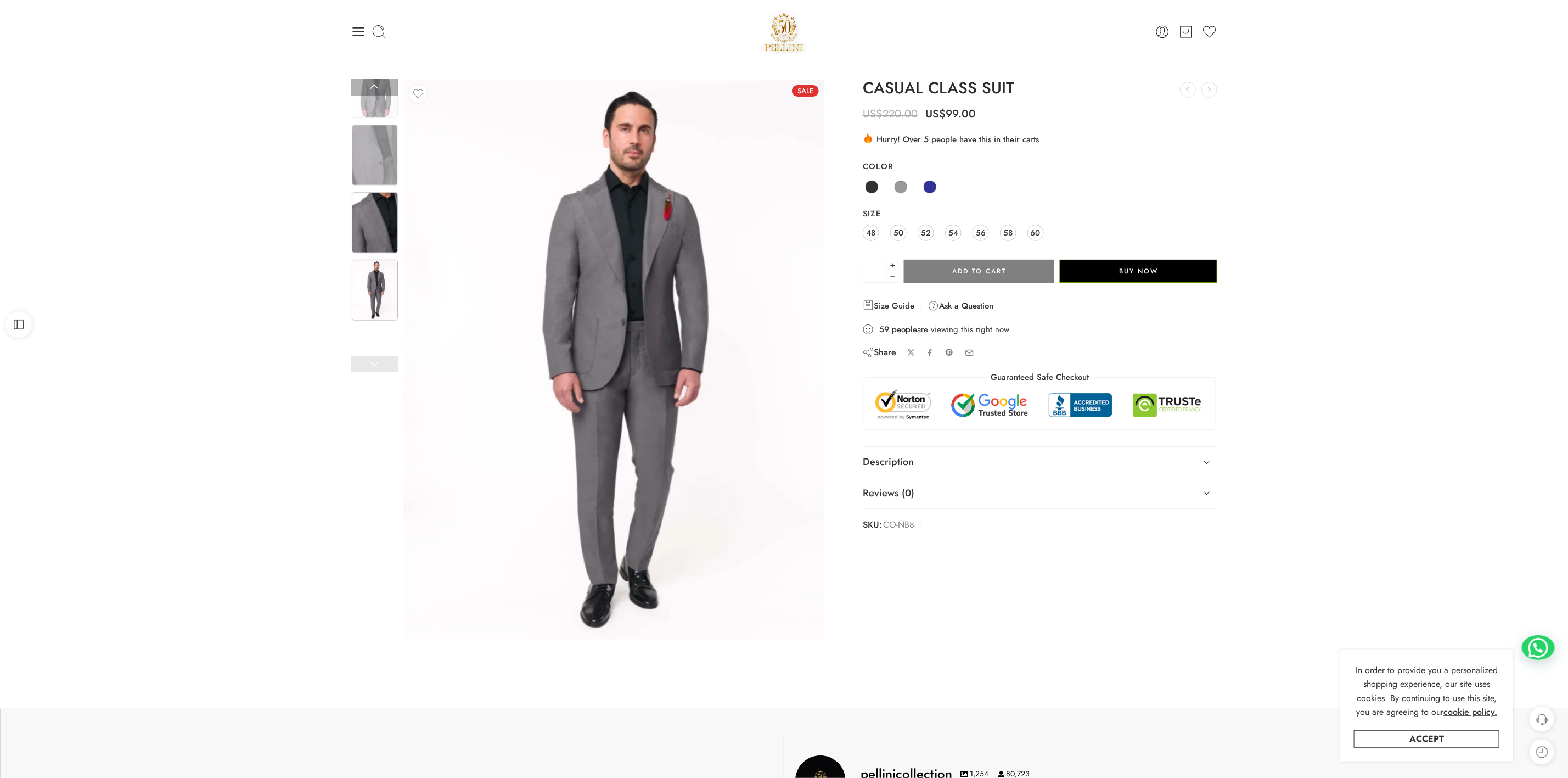
click at [381, 236] on img at bounding box center [375, 223] width 46 height 61
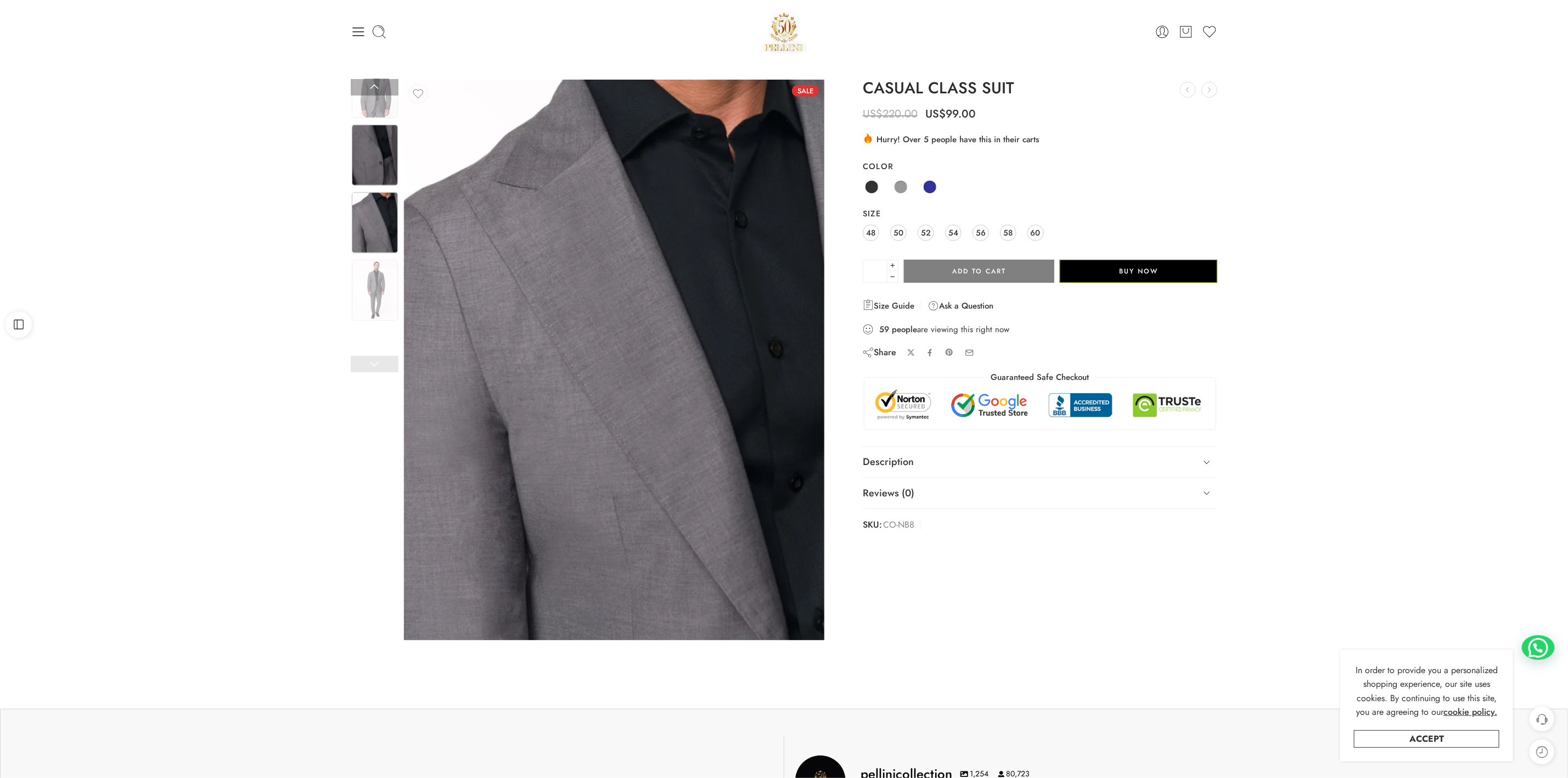
click at [376, 161] on img at bounding box center [375, 155] width 46 height 61
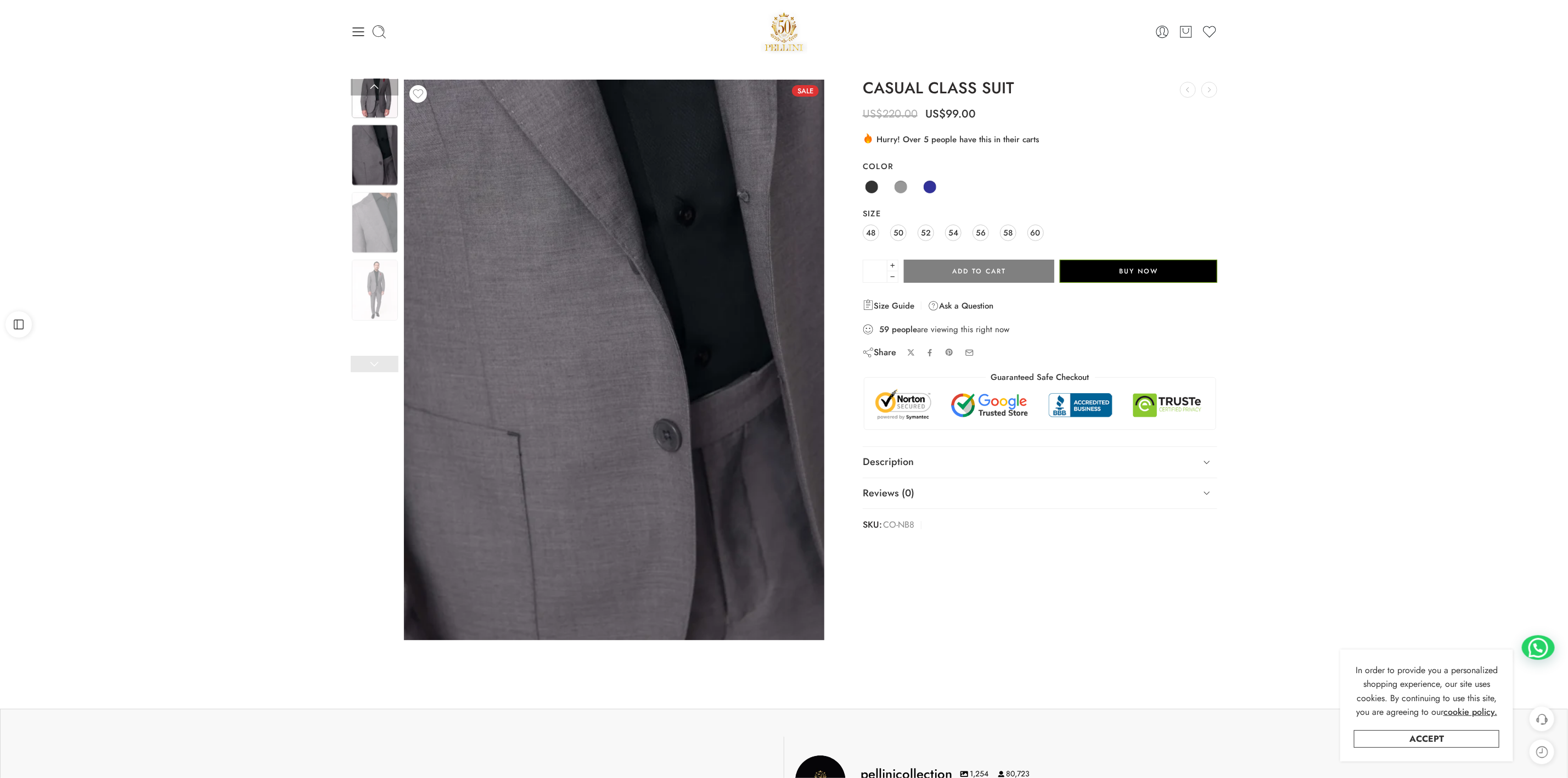
click at [367, 103] on img at bounding box center [375, 88] width 46 height 61
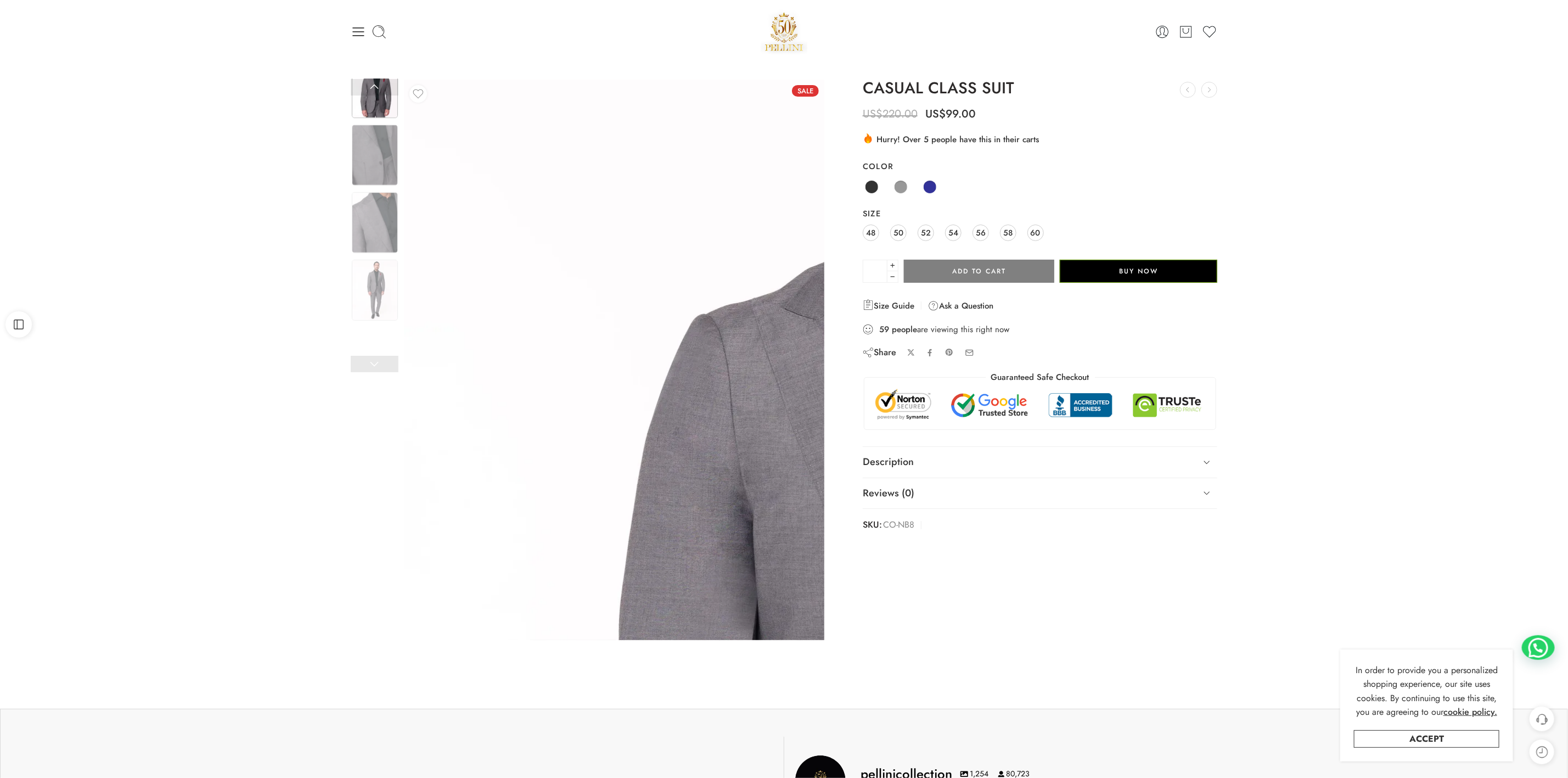
click at [404, 220] on img at bounding box center [930, 569] width 1054 height 1405
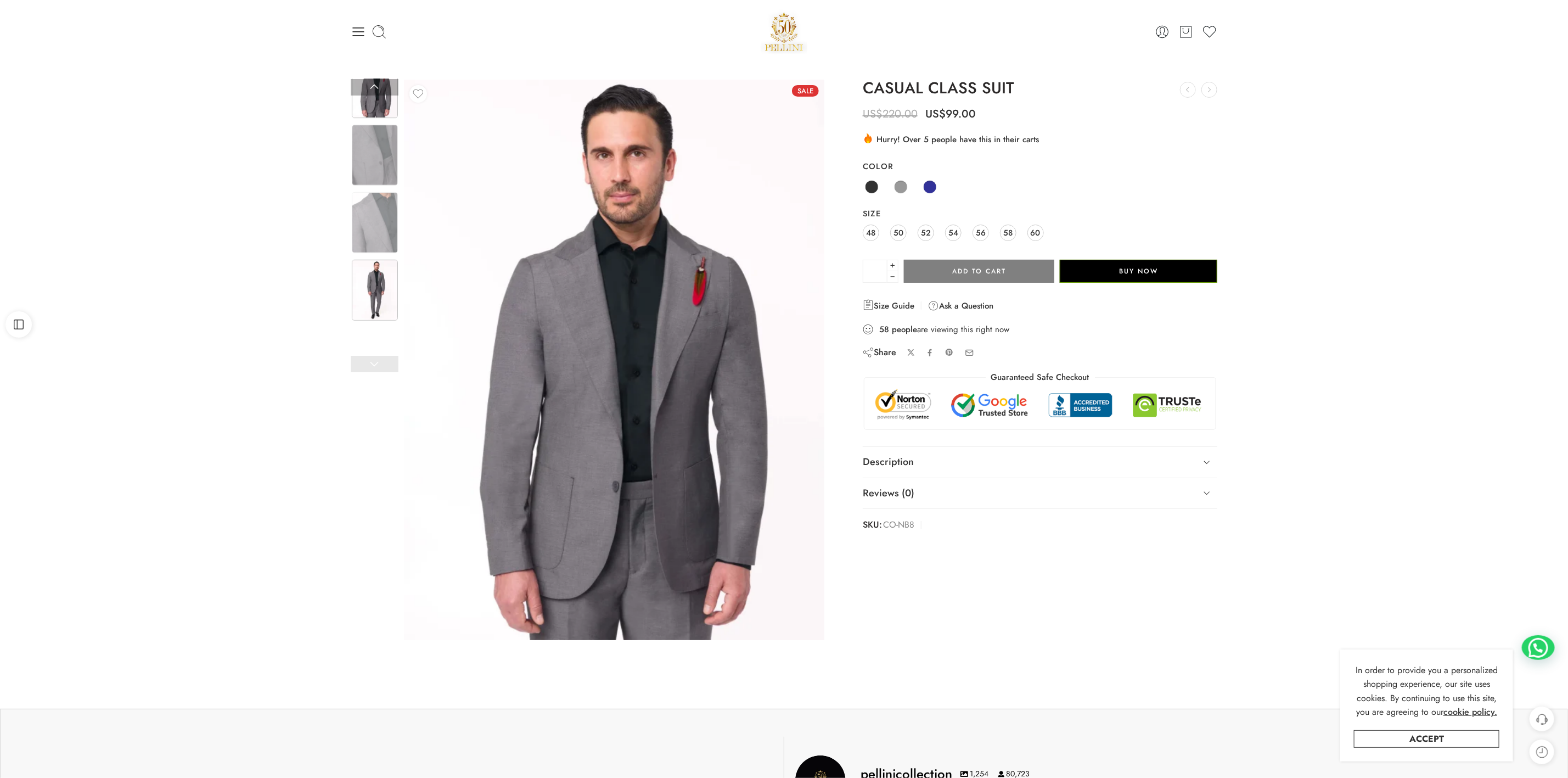
click at [385, 264] on img at bounding box center [375, 290] width 46 height 61
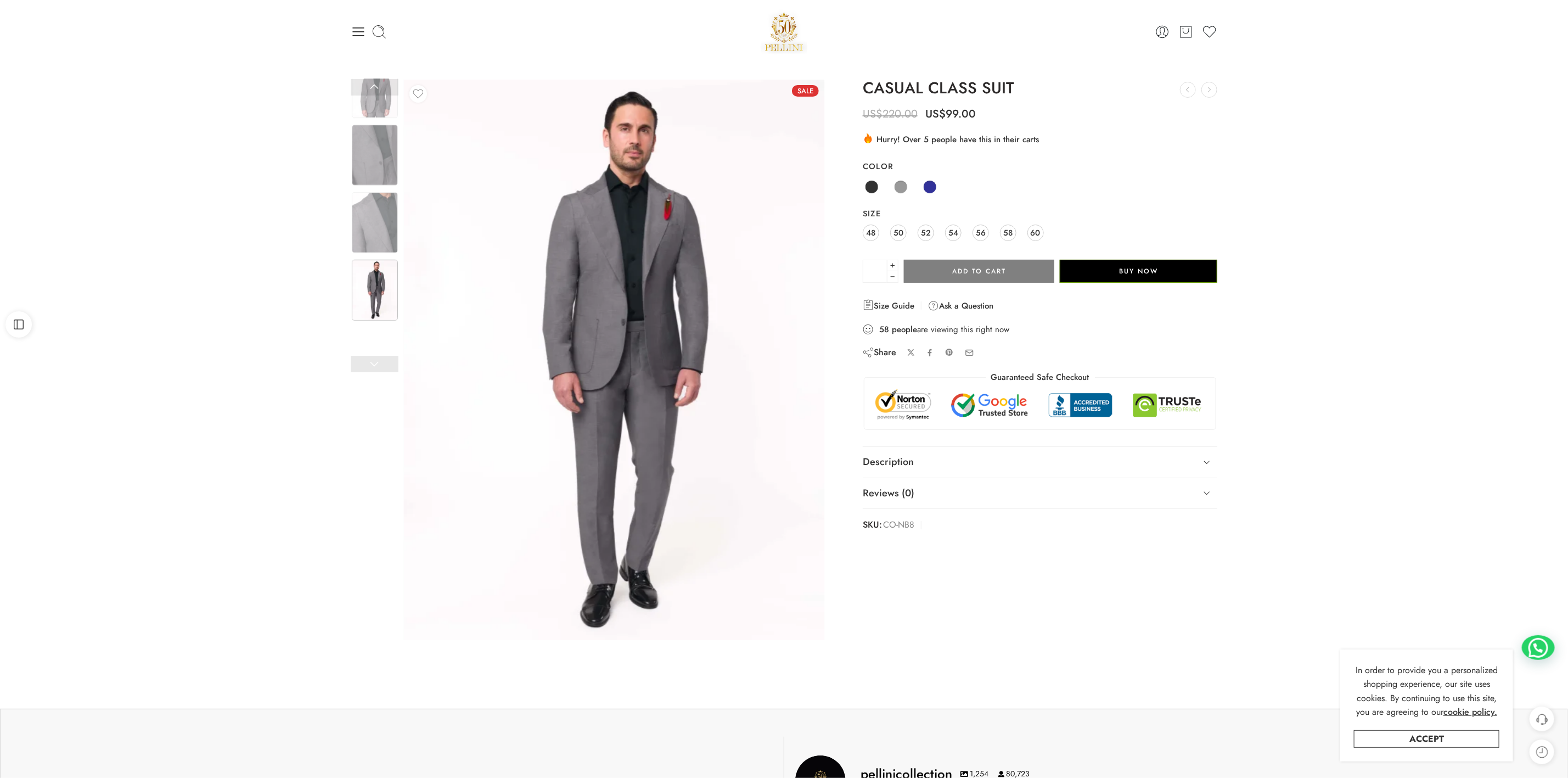
click at [611, 320] on img at bounding box center [614, 360] width 421 height 561
click at [369, 366] on link at bounding box center [374, 363] width 47 height 16
